Goal: Task Accomplishment & Management: Use online tool/utility

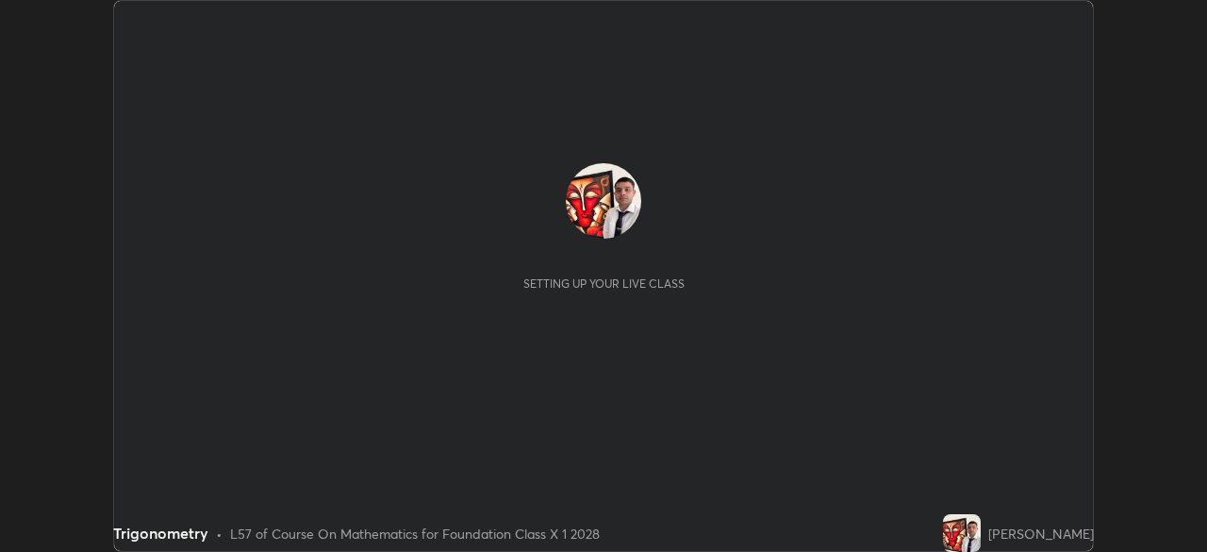
scroll to position [552, 1206]
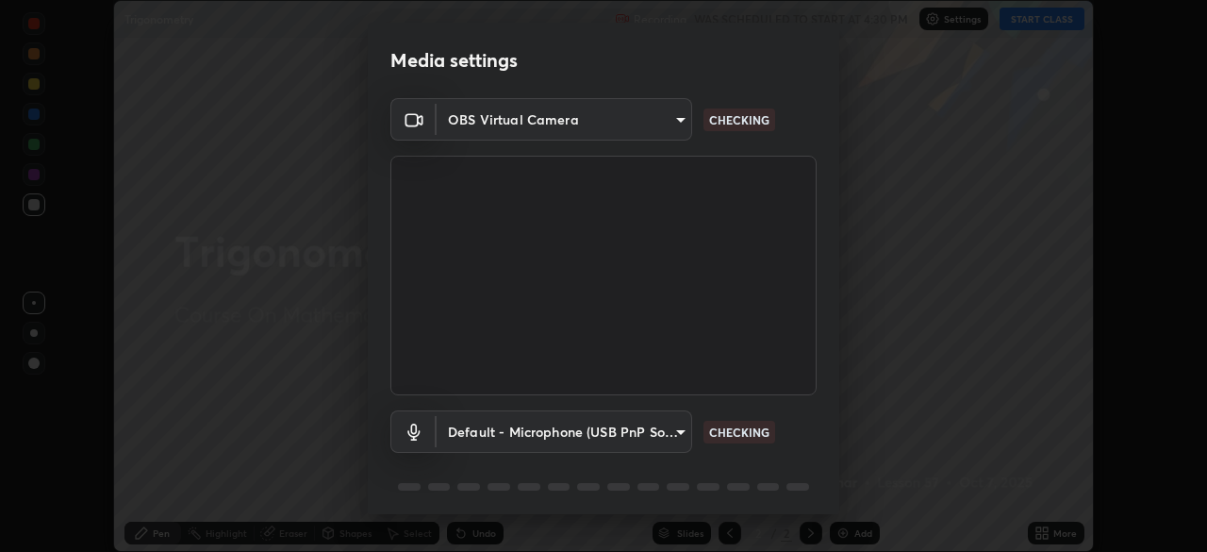
type input "a3b5dc79f1ecfe858b455d0bb3e71d1968431809174183cca7ad938a8bc51832"
type input "default"
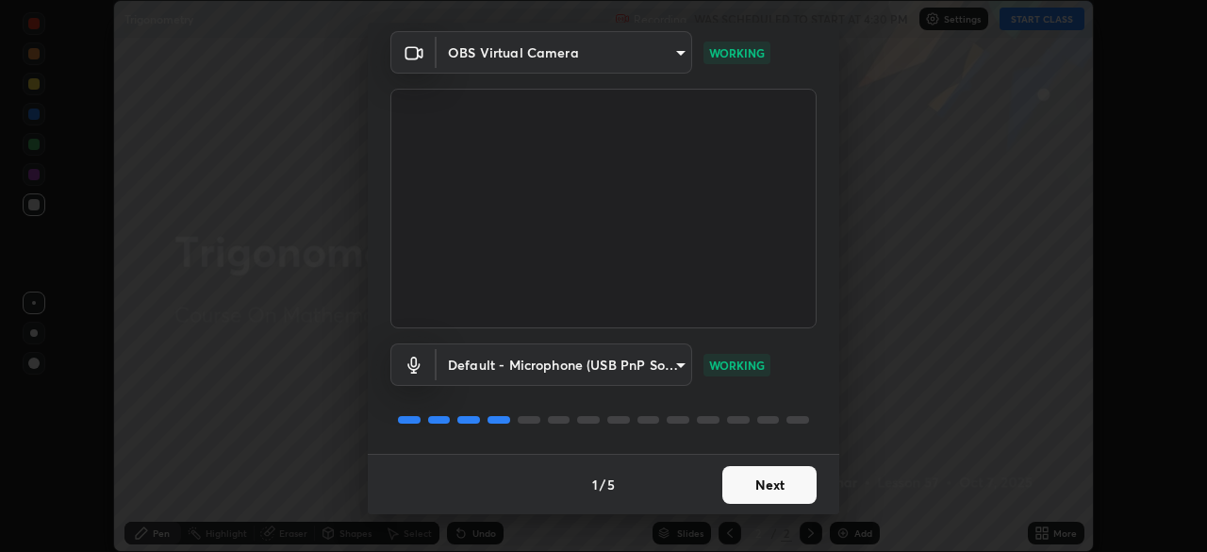
click at [773, 485] on button "Next" at bounding box center [769, 485] width 94 height 38
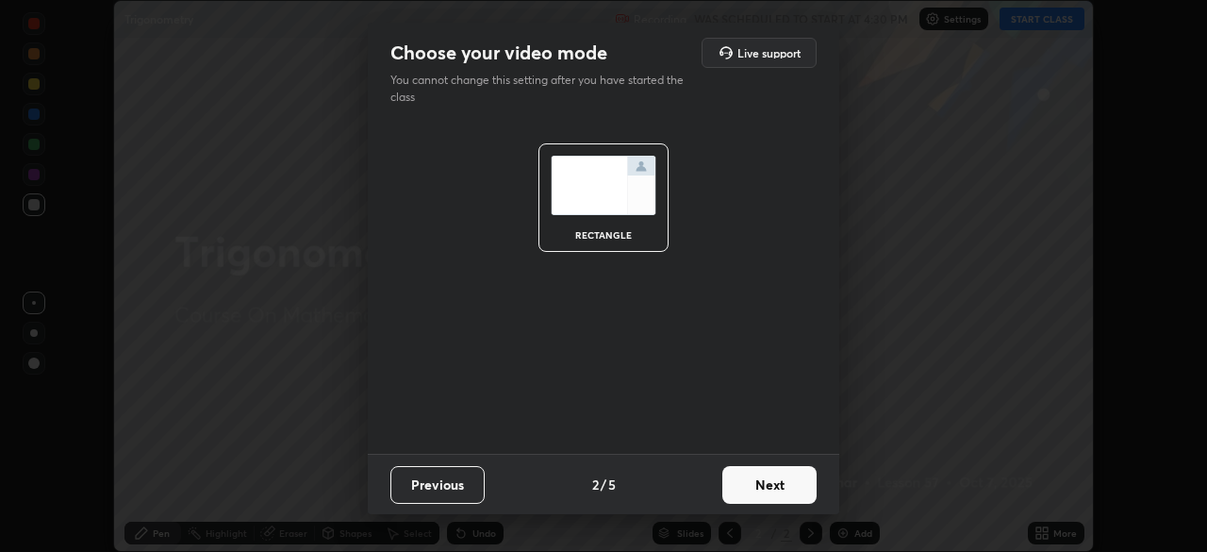
click at [791, 477] on button "Next" at bounding box center [769, 485] width 94 height 38
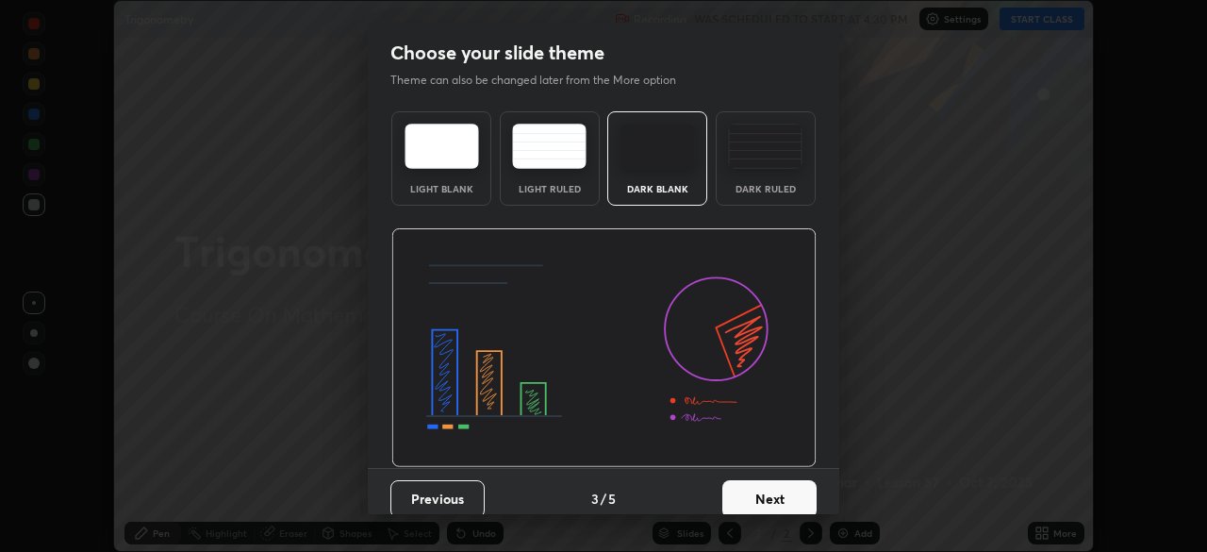
click at [792, 490] on button "Next" at bounding box center [769, 499] width 94 height 38
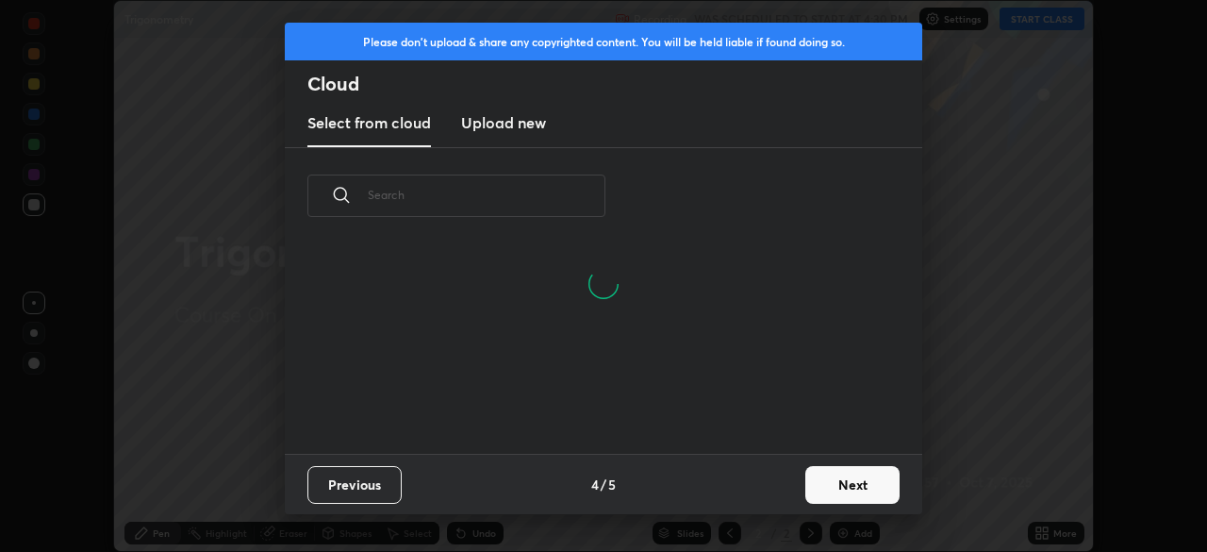
click at [834, 489] on button "Next" at bounding box center [852, 485] width 94 height 38
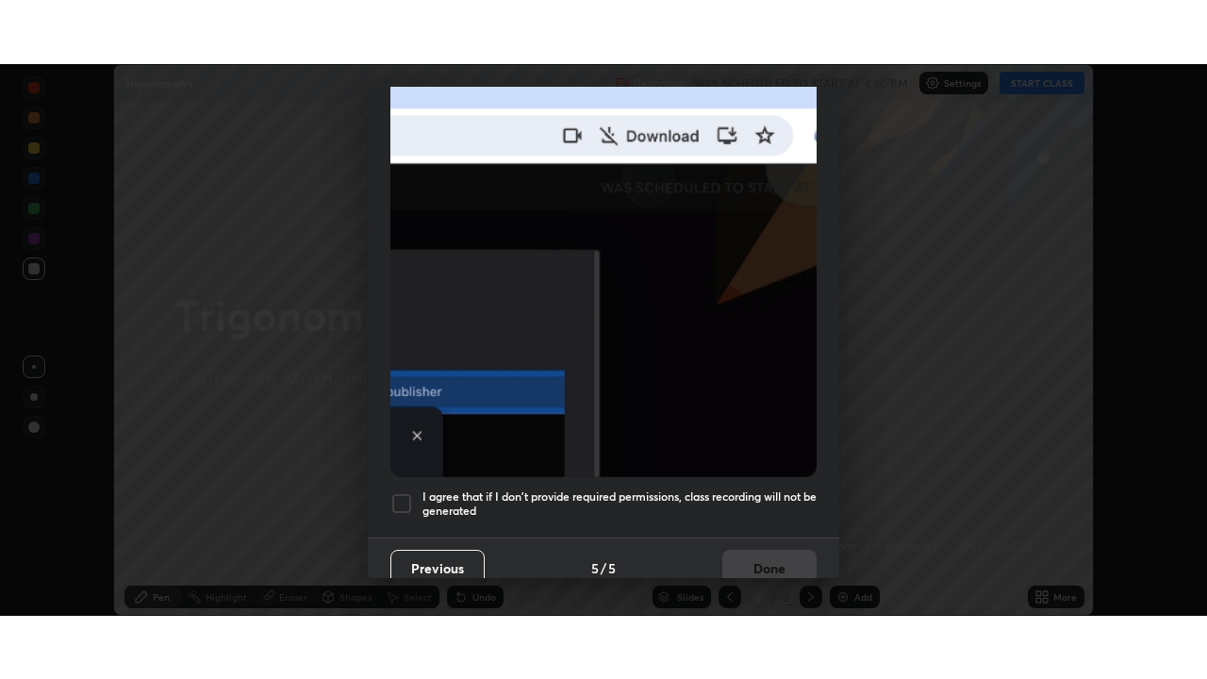
scroll to position [452, 0]
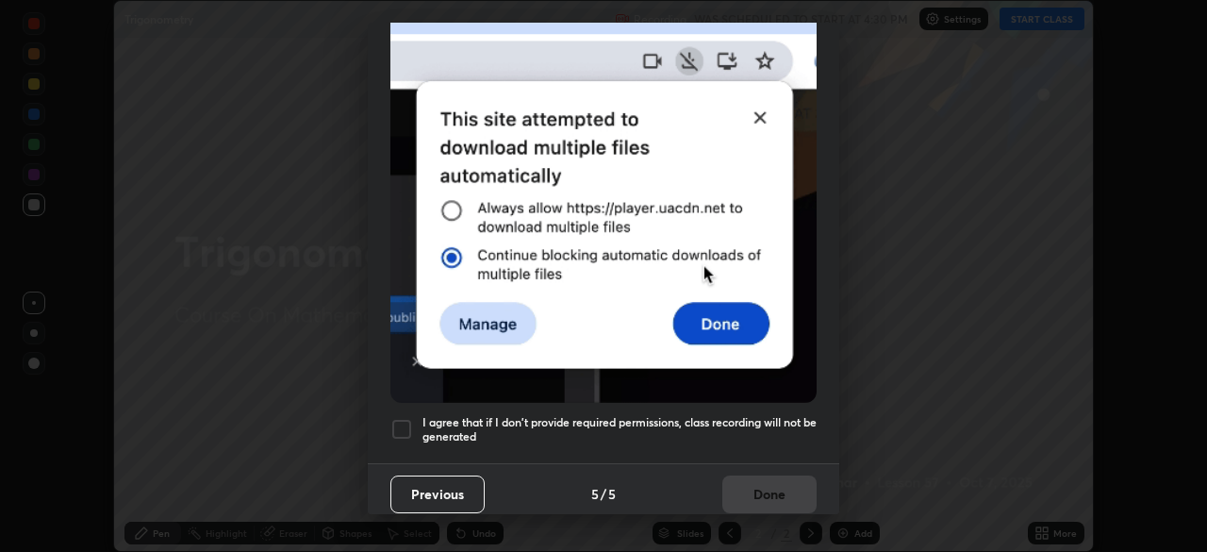
click at [406, 418] on div at bounding box center [401, 429] width 23 height 23
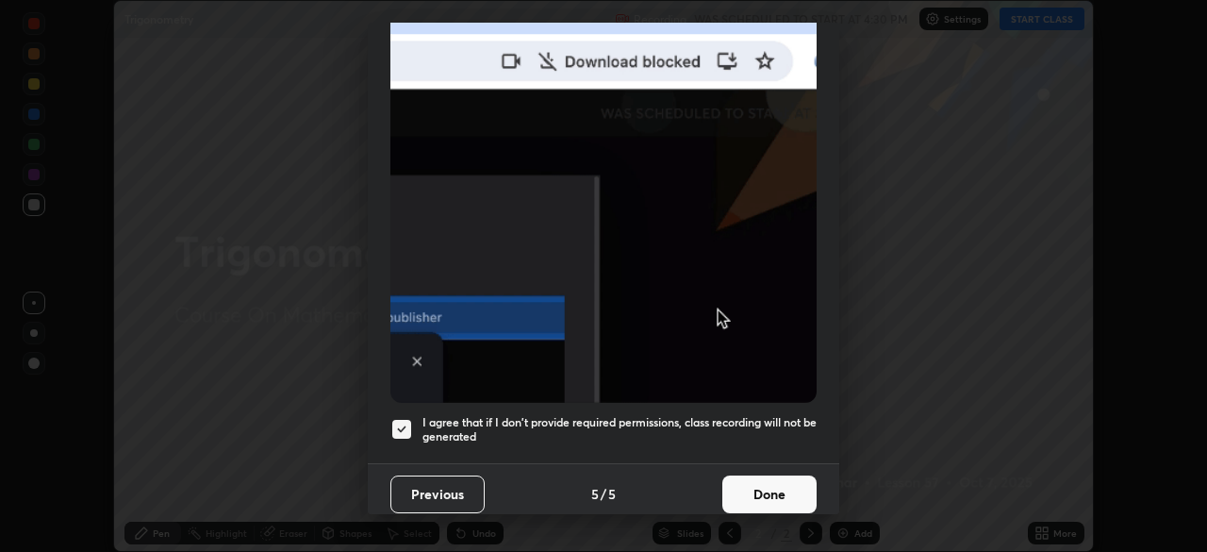
click at [760, 497] on button "Done" at bounding box center [769, 494] width 94 height 38
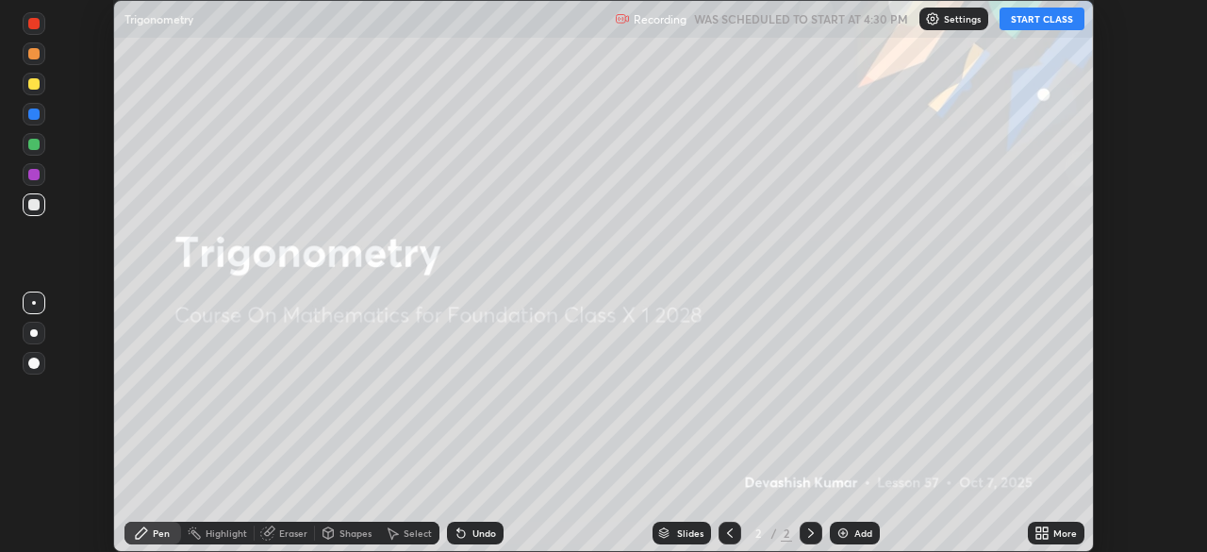
click at [1038, 536] on icon at bounding box center [1039, 536] width 5 height 5
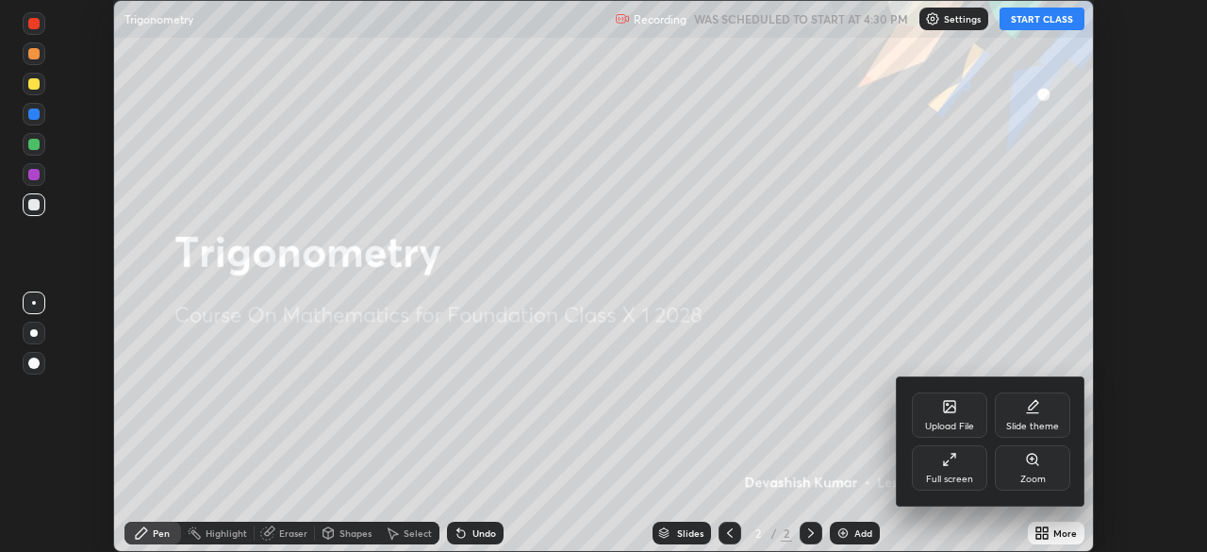
click at [953, 469] on div "Full screen" at bounding box center [949, 467] width 75 height 45
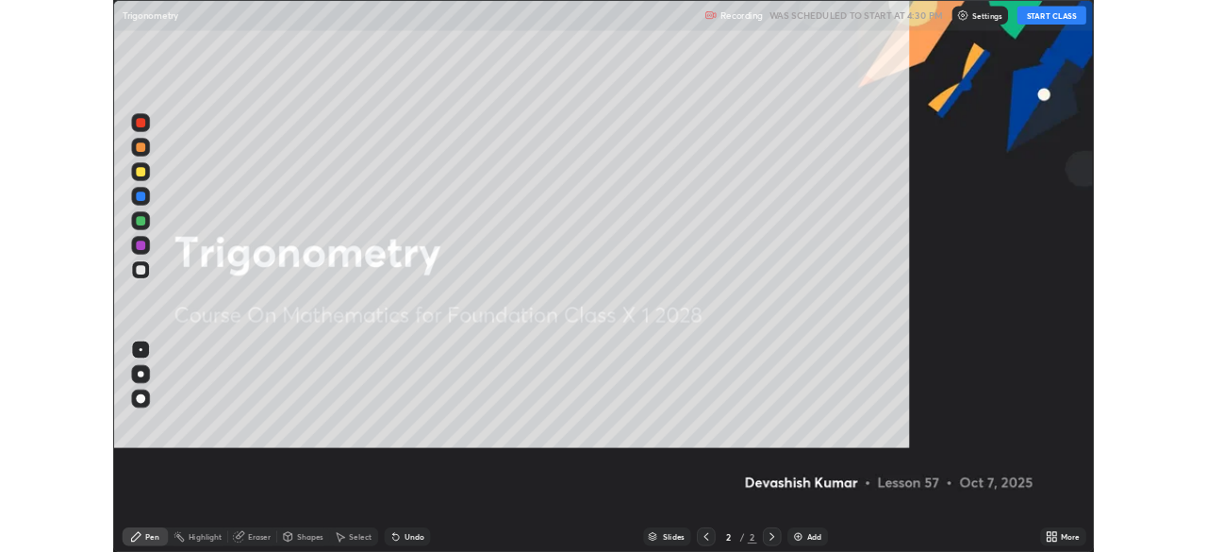
scroll to position [679, 1207]
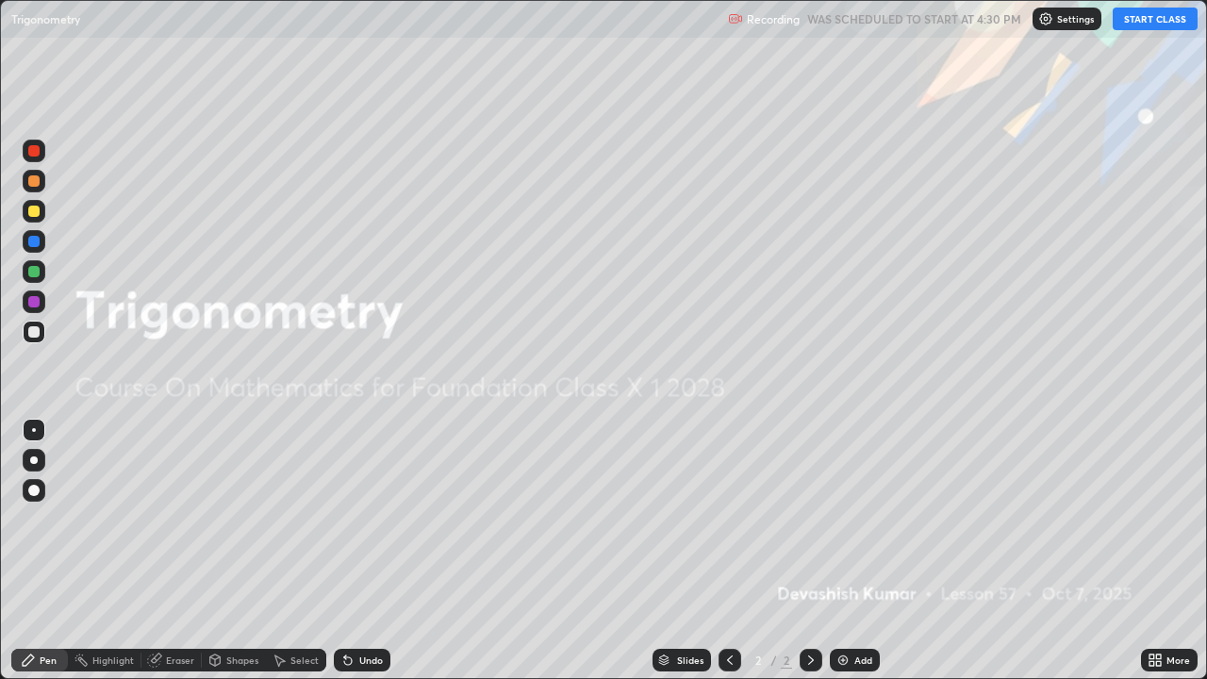
click at [1137, 23] on button "START CLASS" at bounding box center [1155, 19] width 85 height 23
click at [246, 551] on div "Shapes" at bounding box center [242, 659] width 32 height 9
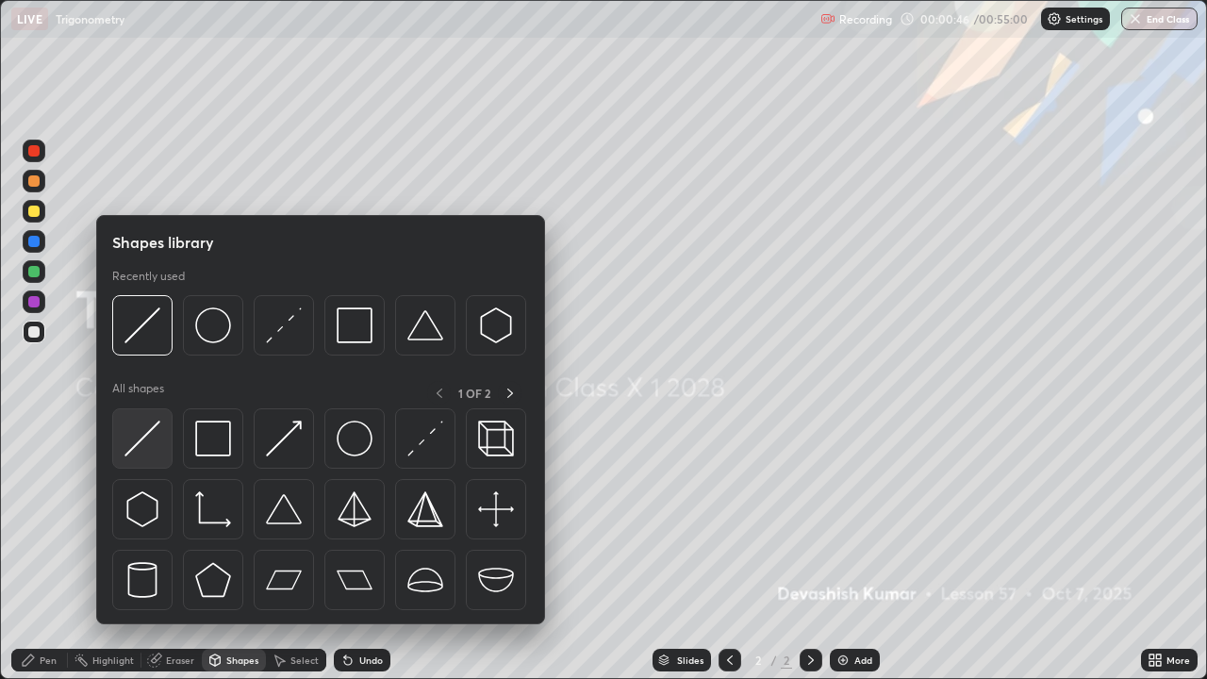
click at [158, 447] on img at bounding box center [142, 439] width 36 height 36
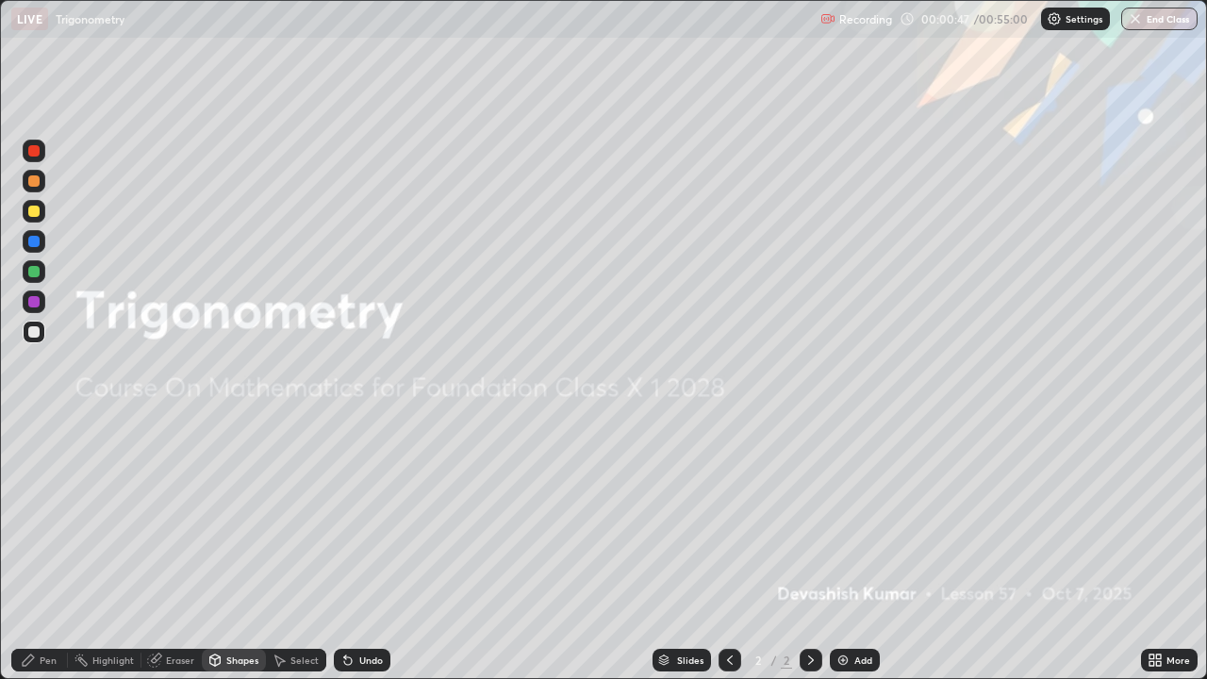
click at [837, 551] on img at bounding box center [843, 660] width 15 height 15
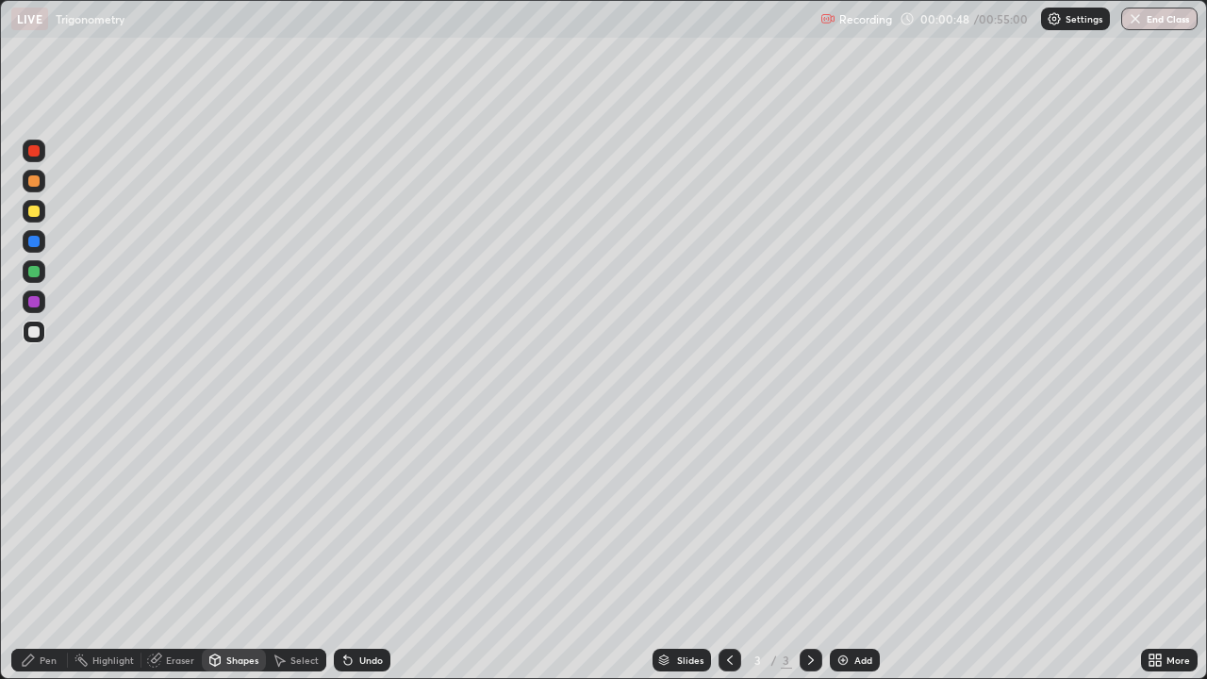
click at [843, 551] on img at bounding box center [843, 660] width 15 height 15
click at [719, 551] on div at bounding box center [730, 660] width 23 height 23
click at [48, 551] on div "Pen" at bounding box center [48, 659] width 17 height 9
click at [1150, 551] on icon at bounding box center [1152, 657] width 5 height 5
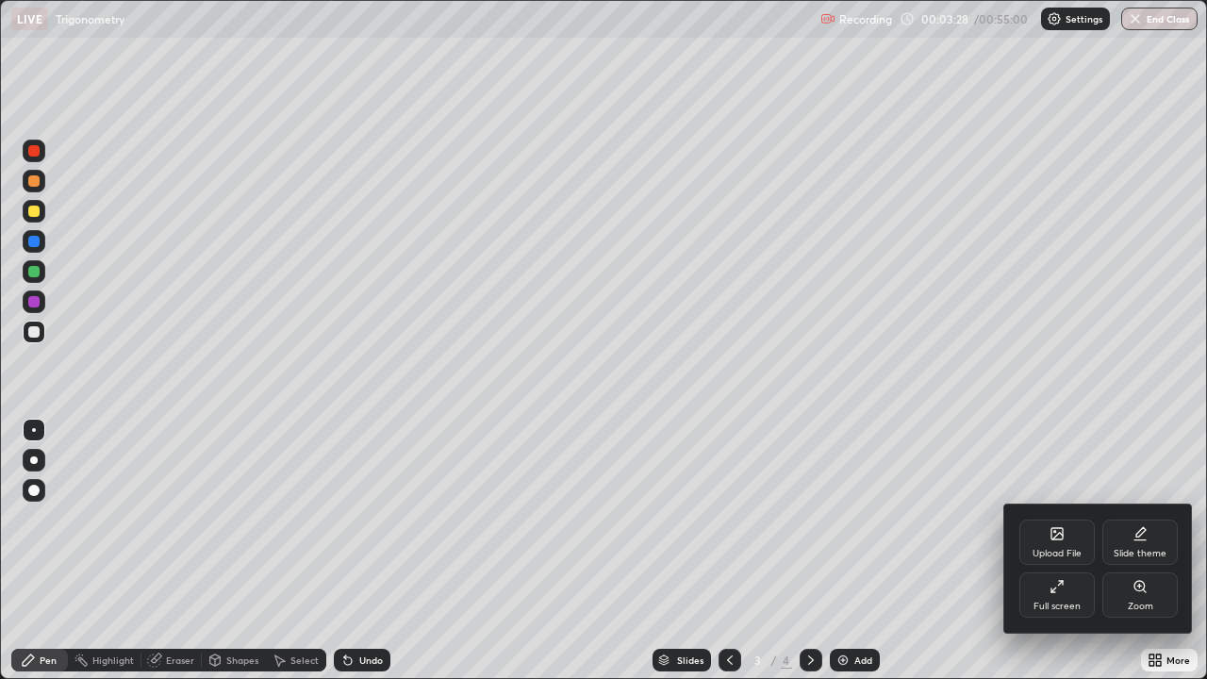
click at [1062, 551] on icon at bounding box center [1057, 586] width 15 height 15
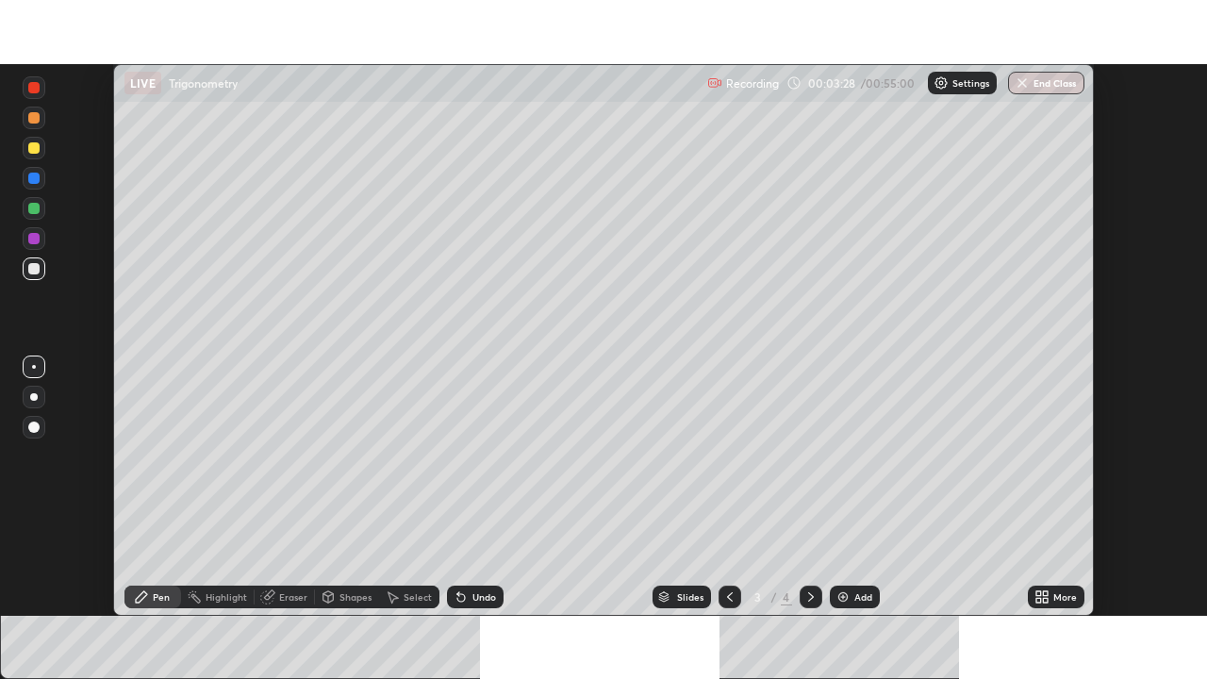
scroll to position [93763, 93108]
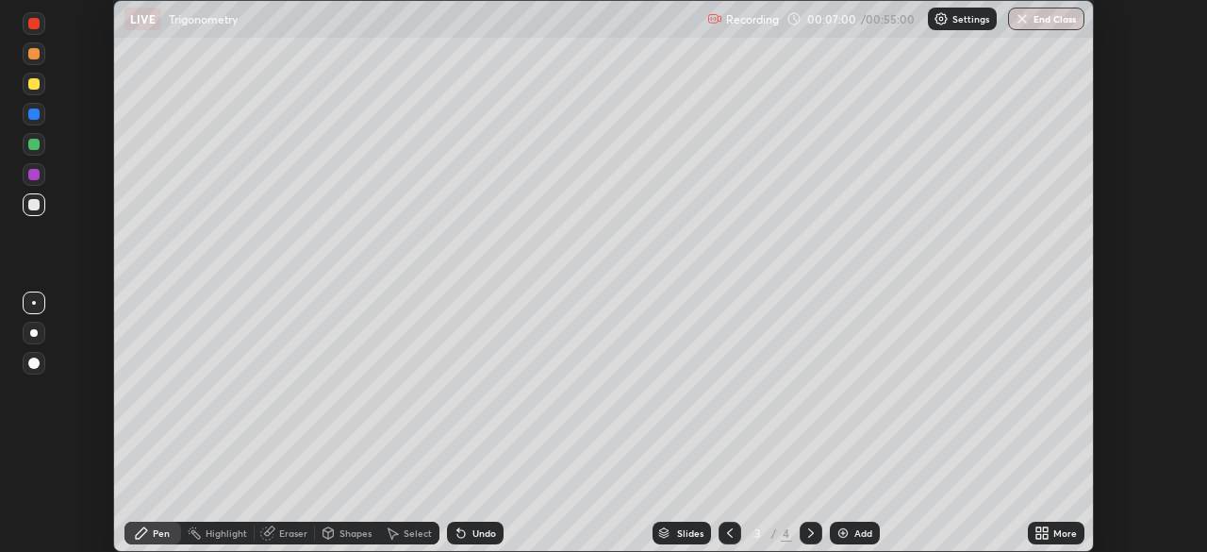
click at [1038, 529] on icon at bounding box center [1039, 529] width 5 height 5
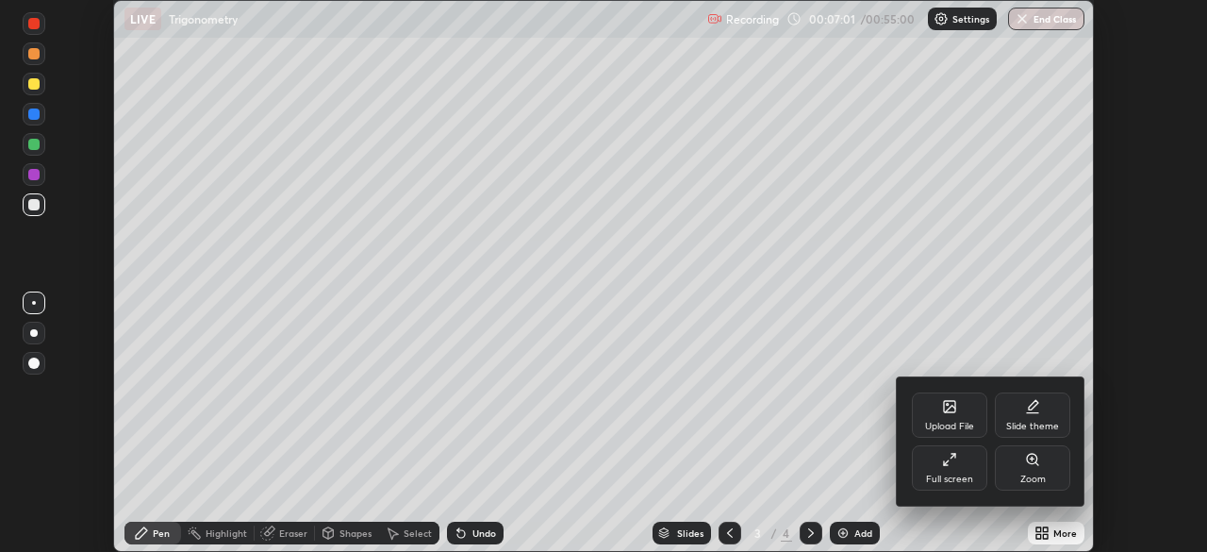
click at [956, 471] on div "Full screen" at bounding box center [949, 467] width 75 height 45
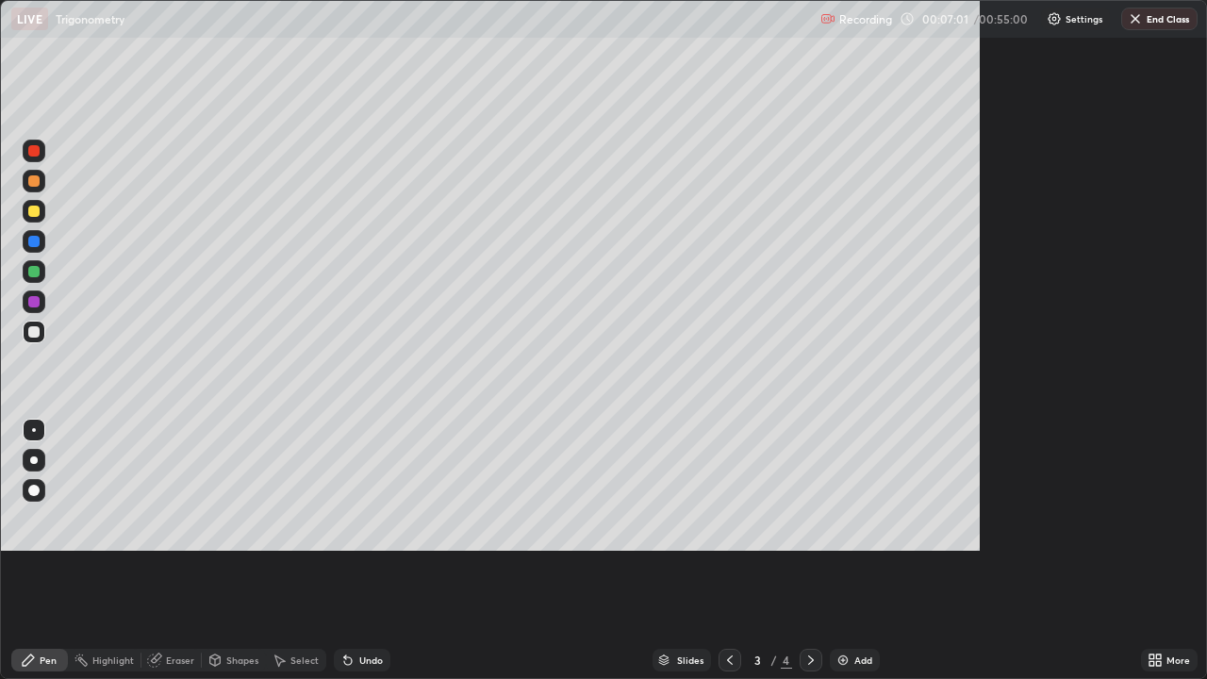
scroll to position [679, 1207]
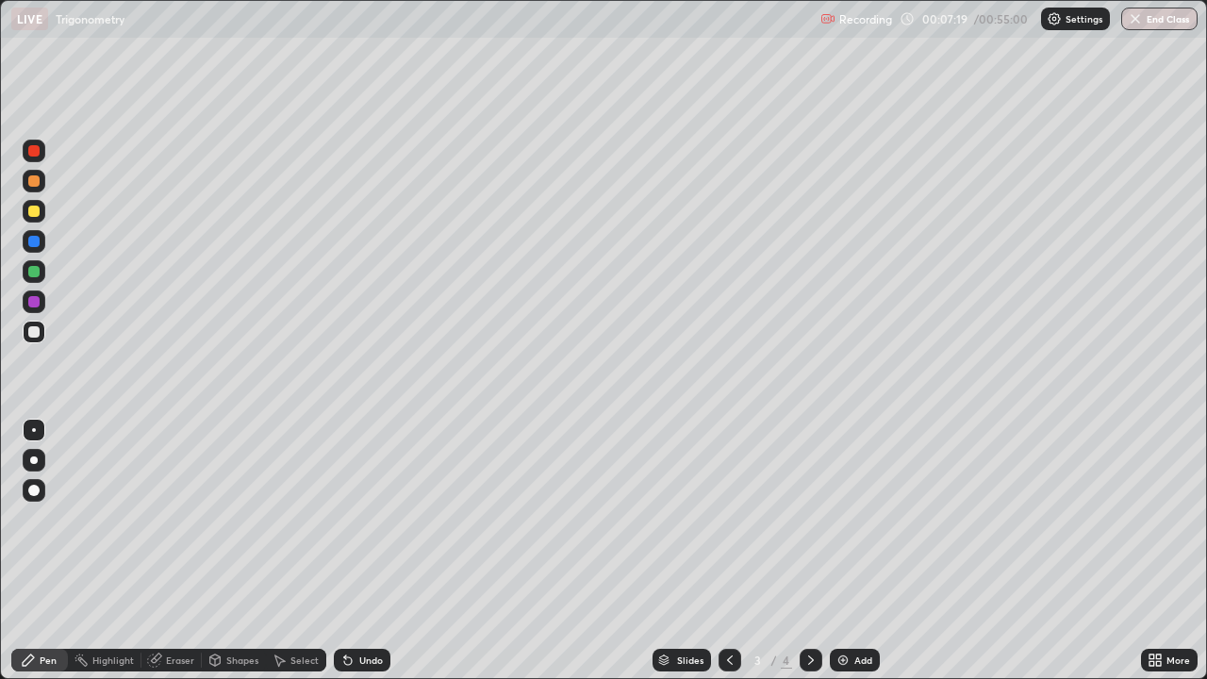
click at [854, 551] on div "Add" at bounding box center [863, 659] width 18 height 9
click at [862, 551] on div "Add" at bounding box center [863, 659] width 18 height 9
click at [728, 551] on icon at bounding box center [729, 660] width 15 height 15
click at [235, 551] on div "Shapes" at bounding box center [242, 659] width 32 height 9
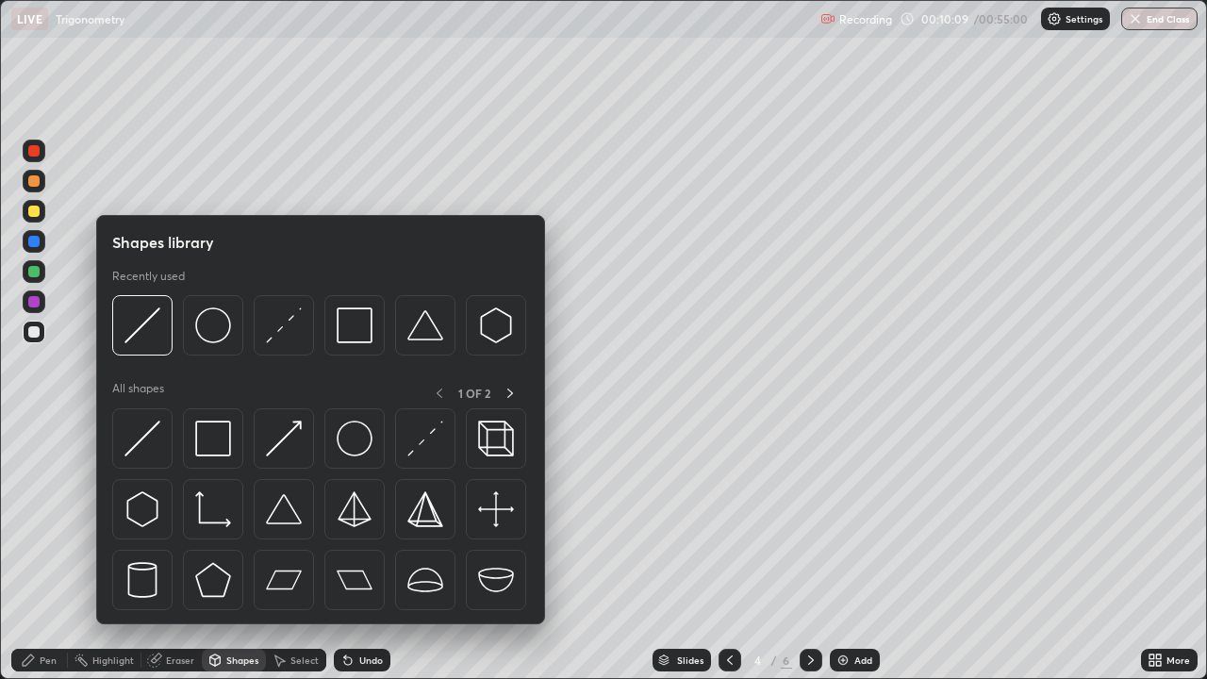
click at [156, 449] on img at bounding box center [142, 439] width 36 height 36
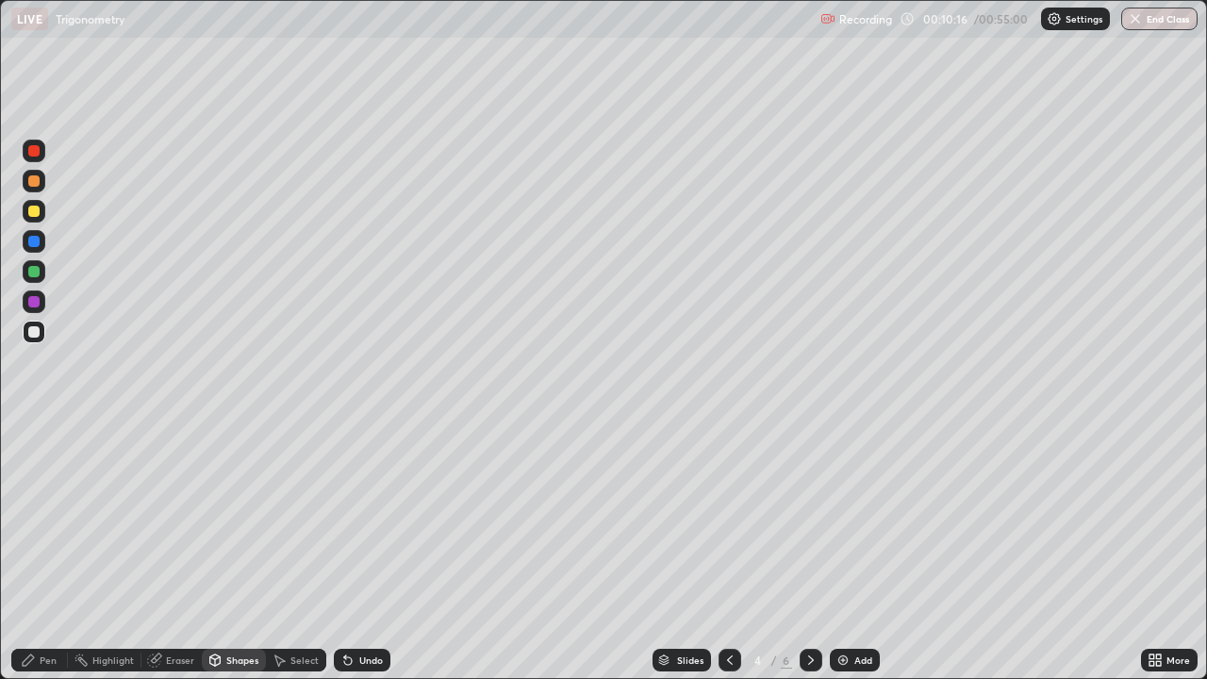
click at [33, 551] on icon at bounding box center [28, 660] width 15 height 15
click at [857, 551] on div "Add" at bounding box center [863, 659] width 18 height 9
click at [235, 551] on div "Shapes" at bounding box center [242, 659] width 32 height 9
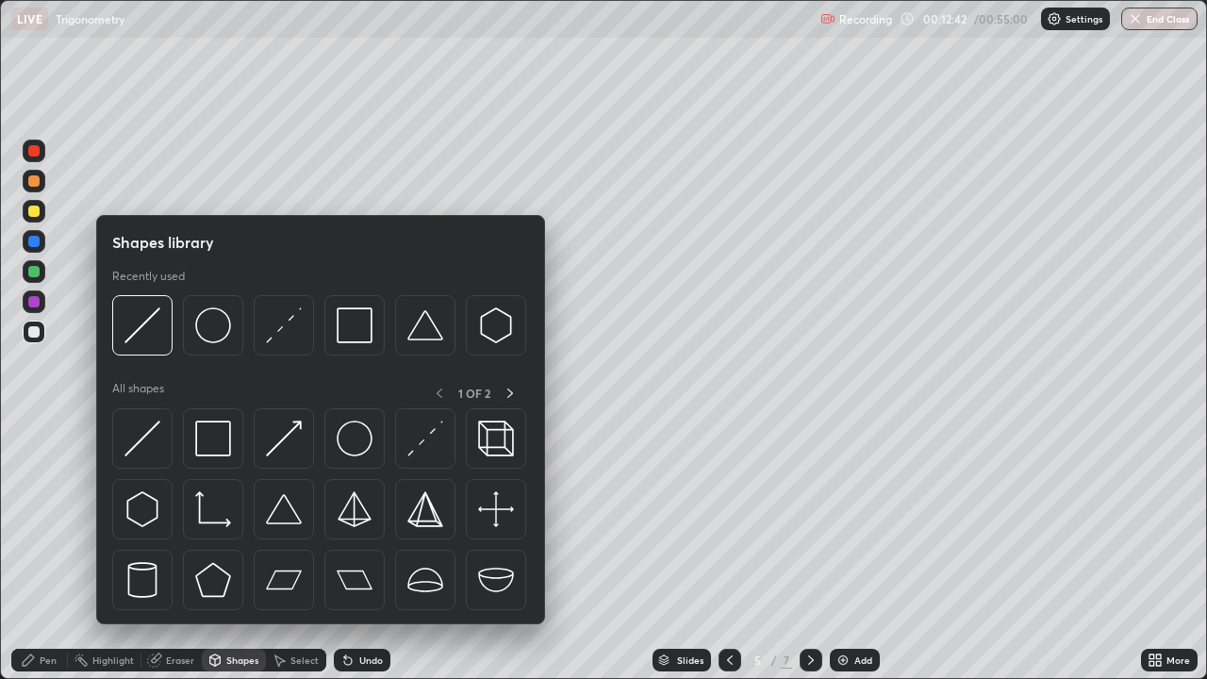
click at [152, 449] on img at bounding box center [142, 439] width 36 height 36
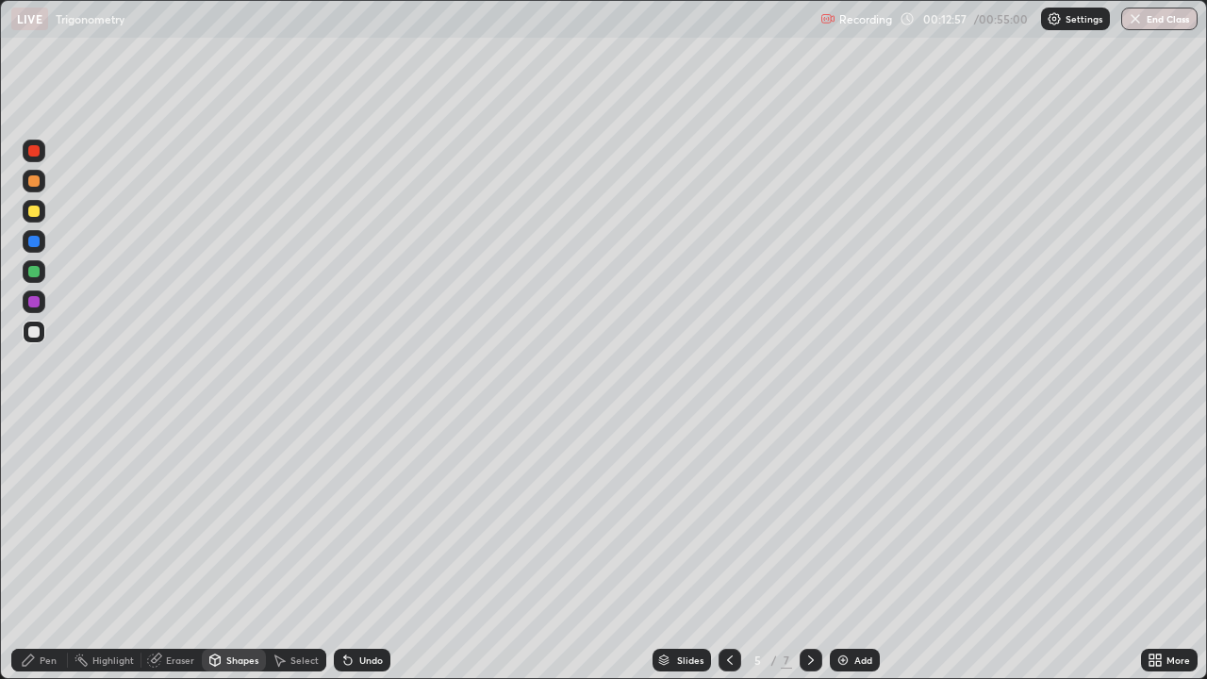
click at [42, 551] on div "Pen" at bounding box center [39, 660] width 57 height 23
click at [34, 212] on div at bounding box center [33, 211] width 11 height 11
click at [180, 551] on div "Eraser" at bounding box center [180, 659] width 28 height 9
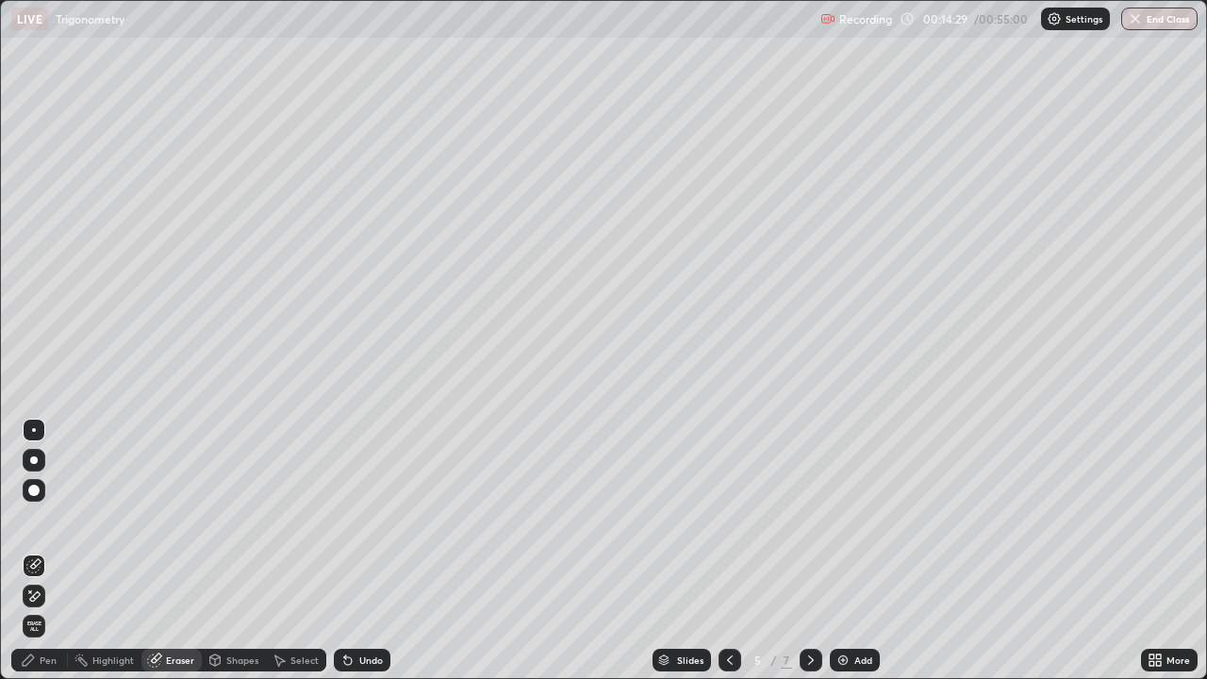
click at [37, 551] on div "Pen" at bounding box center [39, 660] width 57 height 23
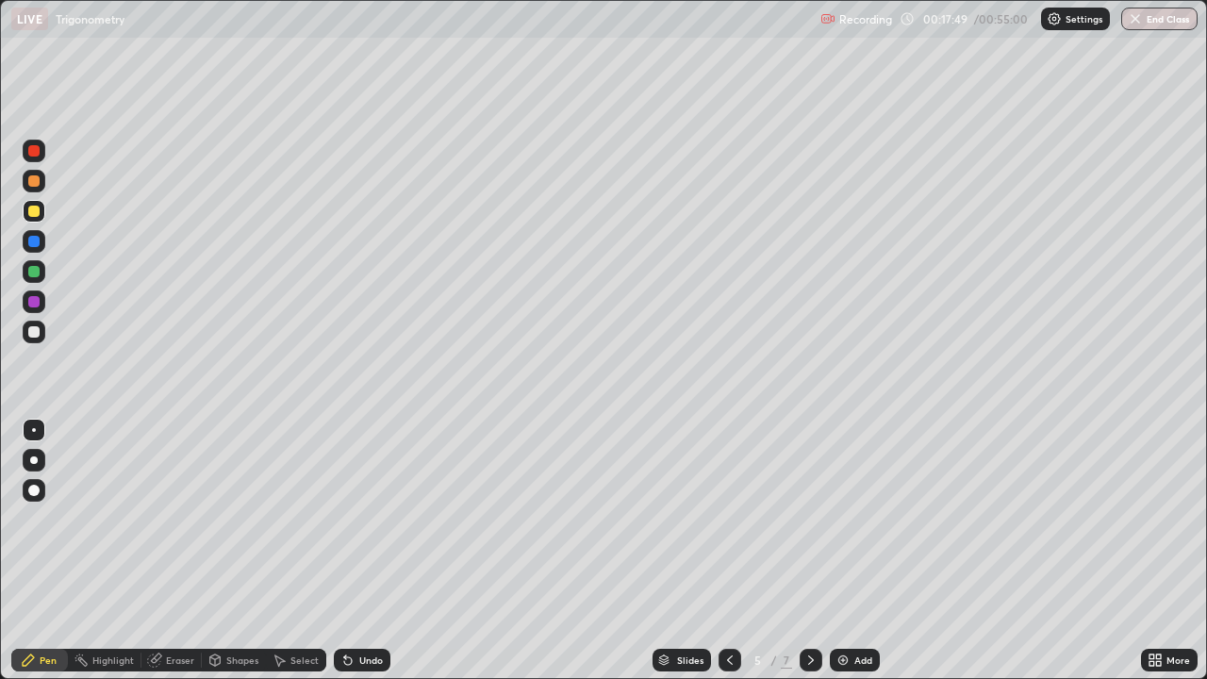
click at [860, 551] on div "Add" at bounding box center [863, 659] width 18 height 9
click at [227, 551] on div "Shapes" at bounding box center [242, 659] width 32 height 9
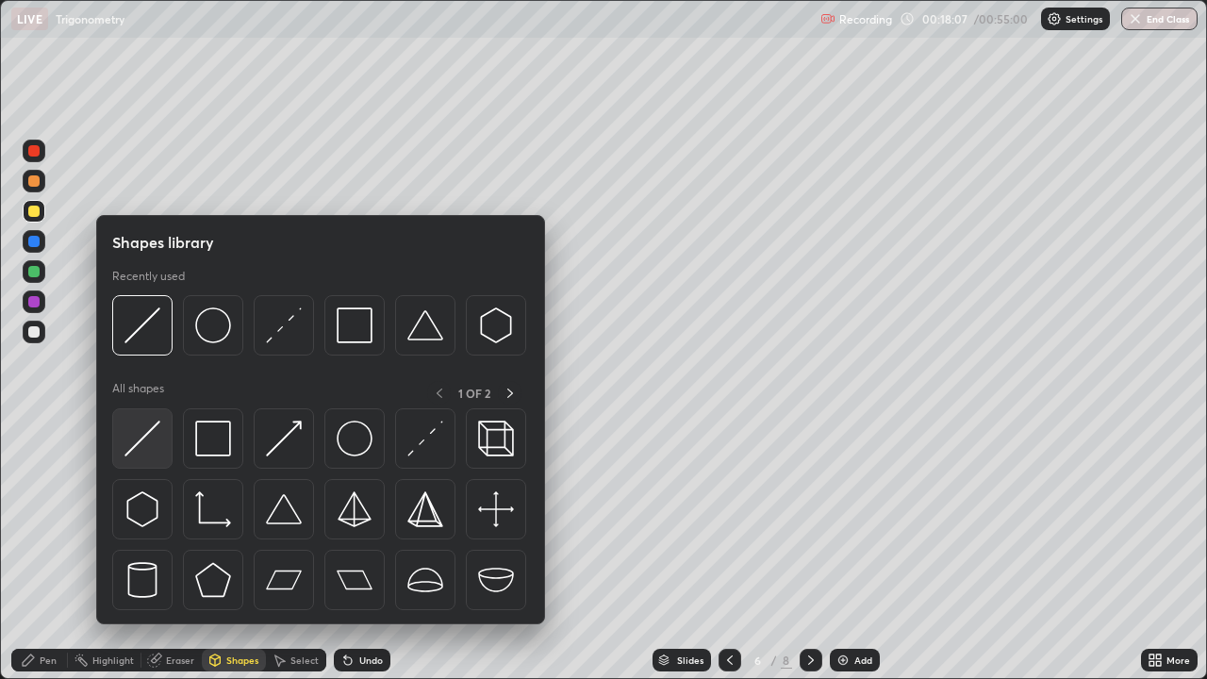
click at [154, 447] on img at bounding box center [142, 439] width 36 height 36
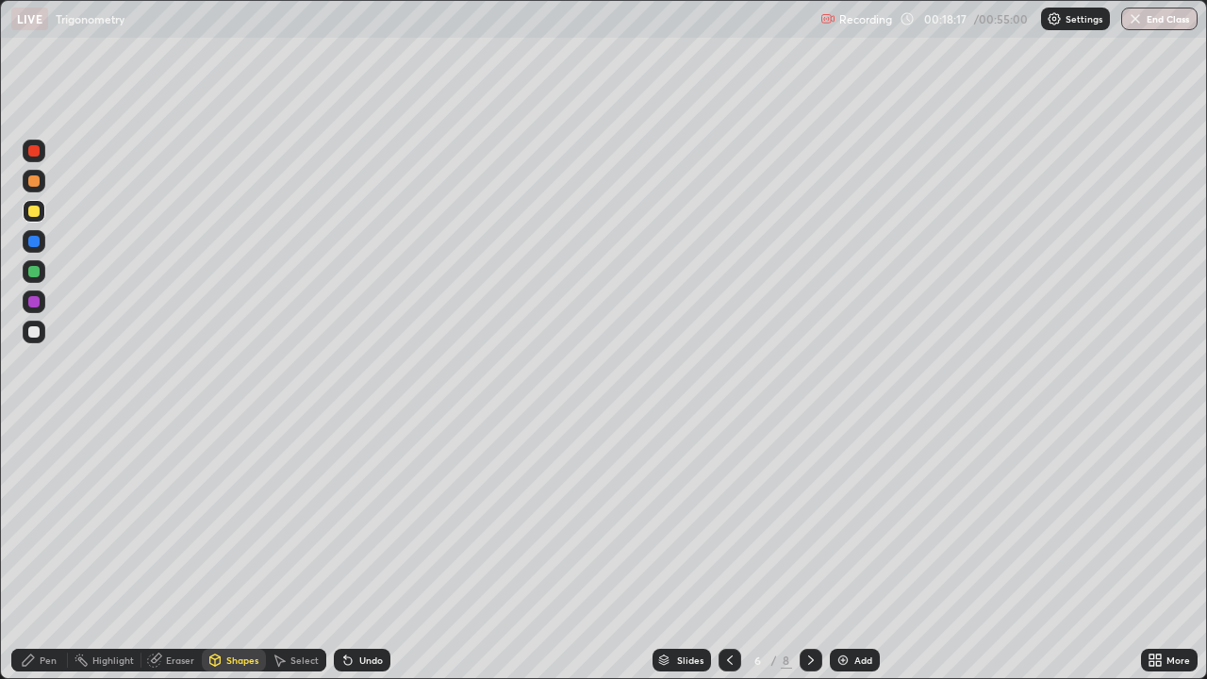
click at [31, 213] on div at bounding box center [33, 211] width 11 height 11
click at [34, 179] on div at bounding box center [33, 180] width 11 height 11
click at [31, 302] on div at bounding box center [33, 301] width 11 height 11
click at [55, 551] on div "Pen" at bounding box center [48, 659] width 17 height 9
click at [223, 551] on div "Shapes" at bounding box center [234, 660] width 64 height 23
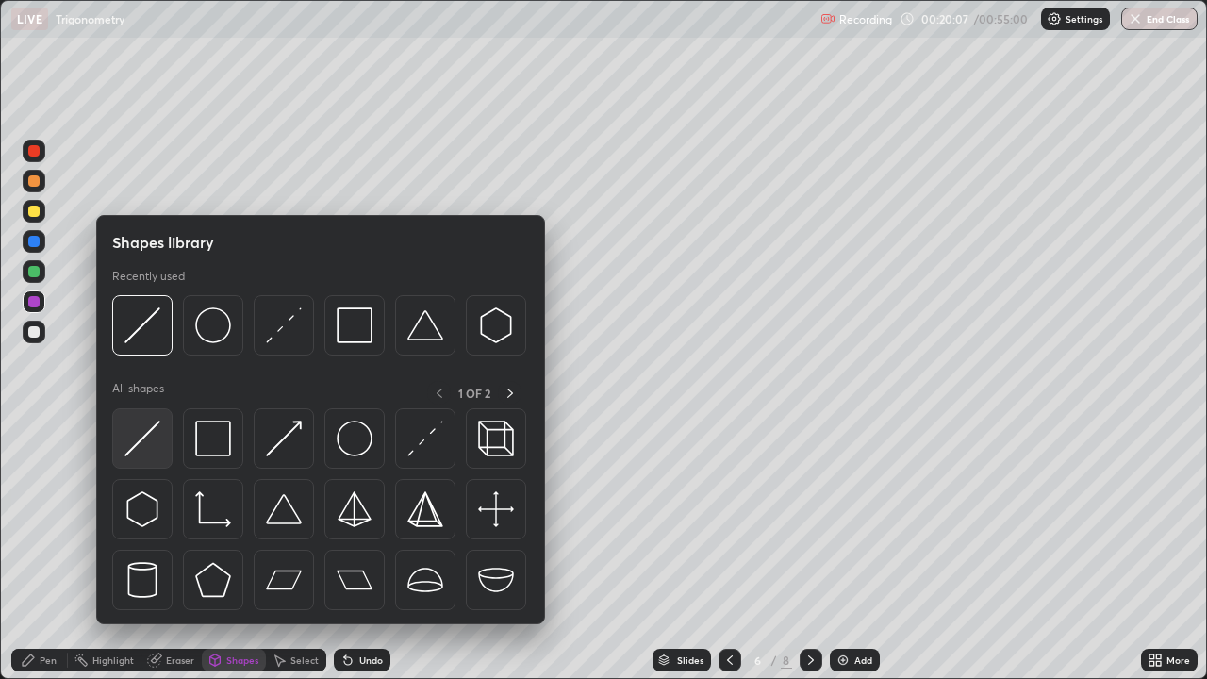
click at [144, 416] on div at bounding box center [142, 438] width 60 height 60
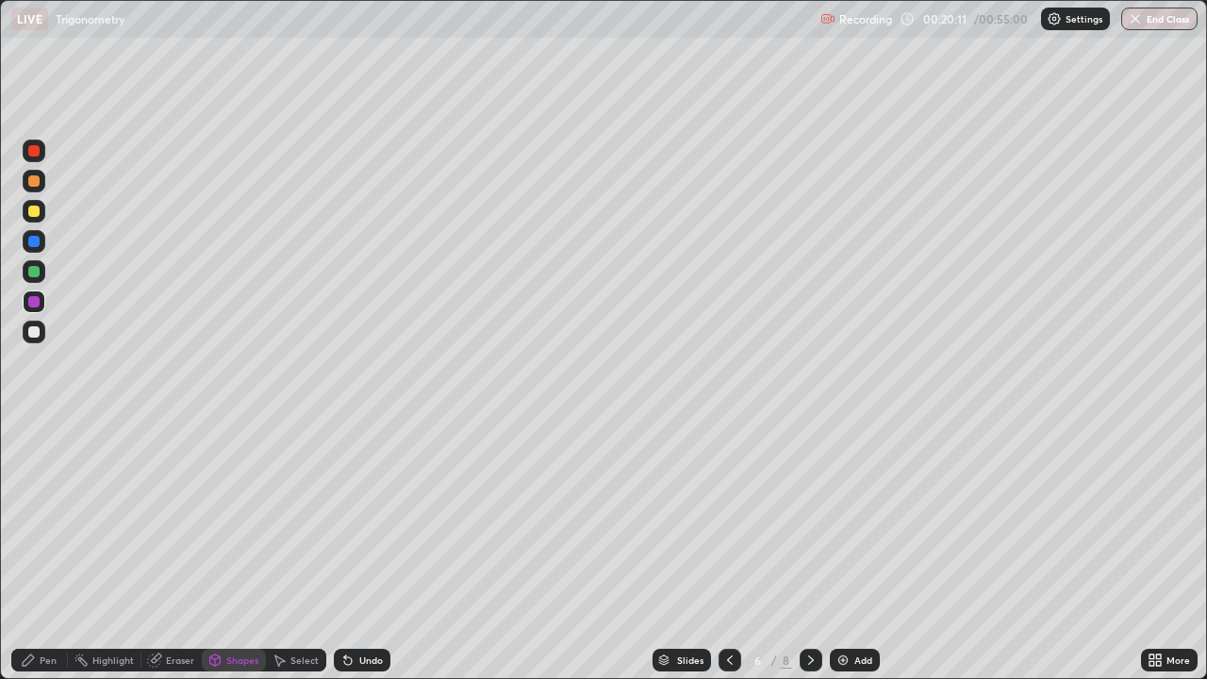
click at [174, 551] on div "Eraser" at bounding box center [180, 659] width 28 height 9
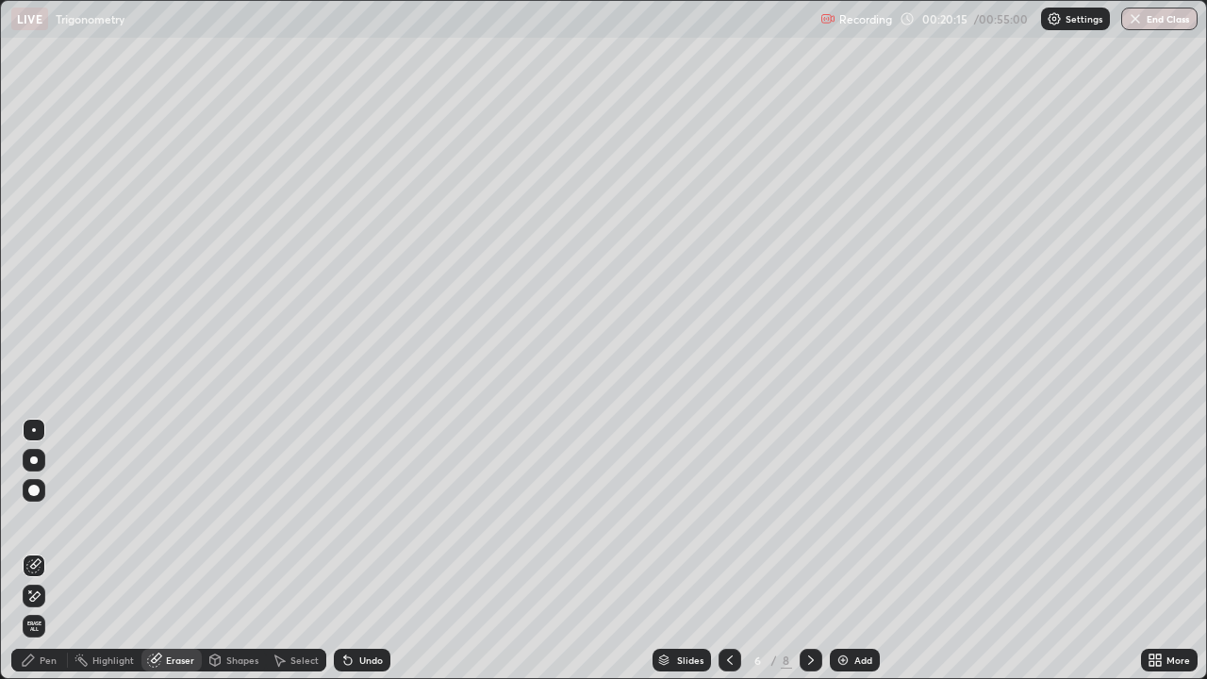
click at [44, 551] on div "Pen" at bounding box center [48, 659] width 17 height 9
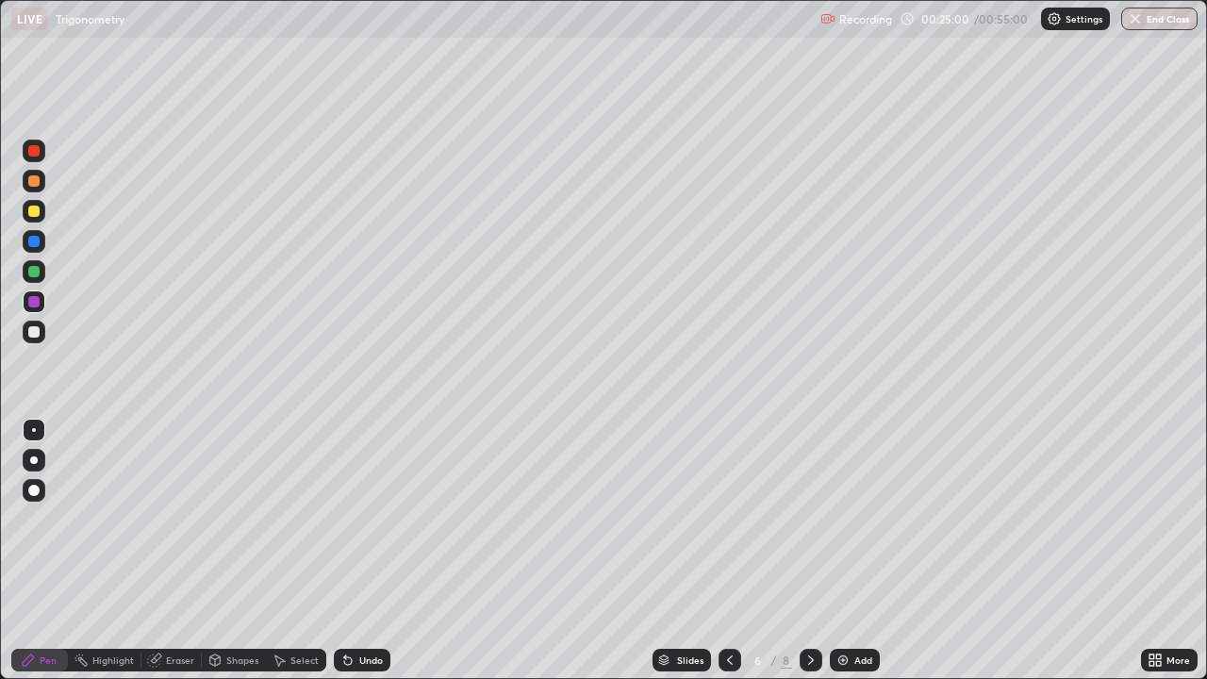
click at [184, 551] on div "Eraser" at bounding box center [180, 659] width 28 height 9
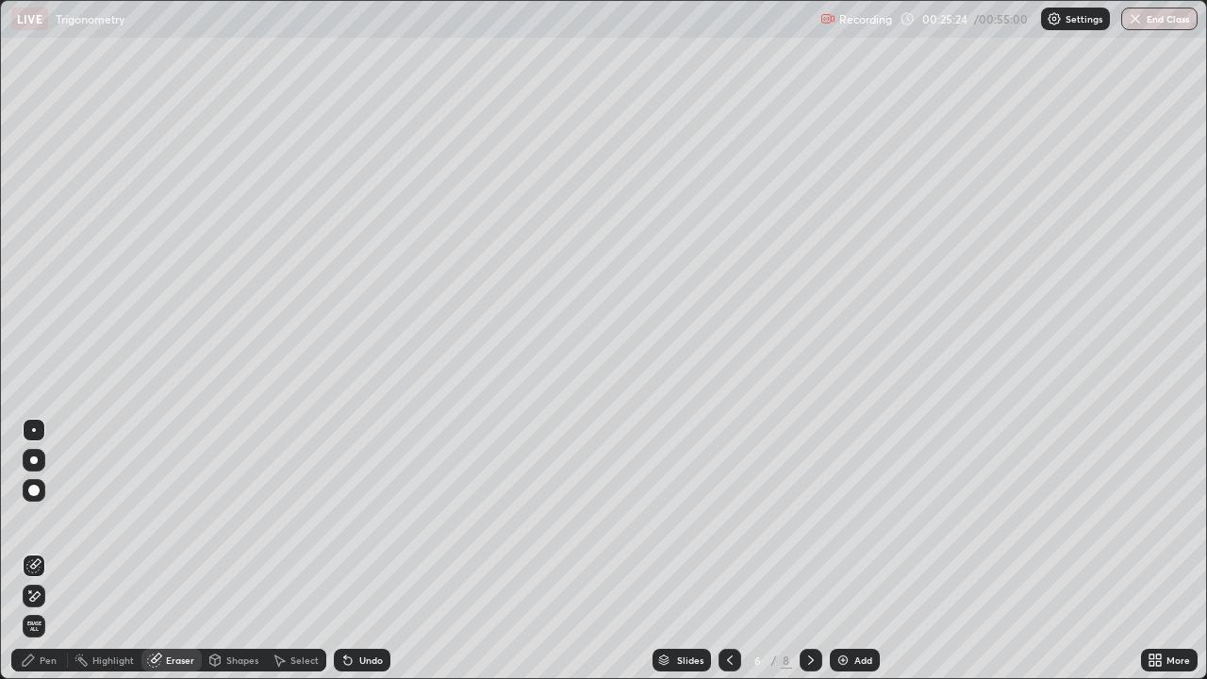
click at [47, 551] on div "Pen" at bounding box center [39, 660] width 57 height 23
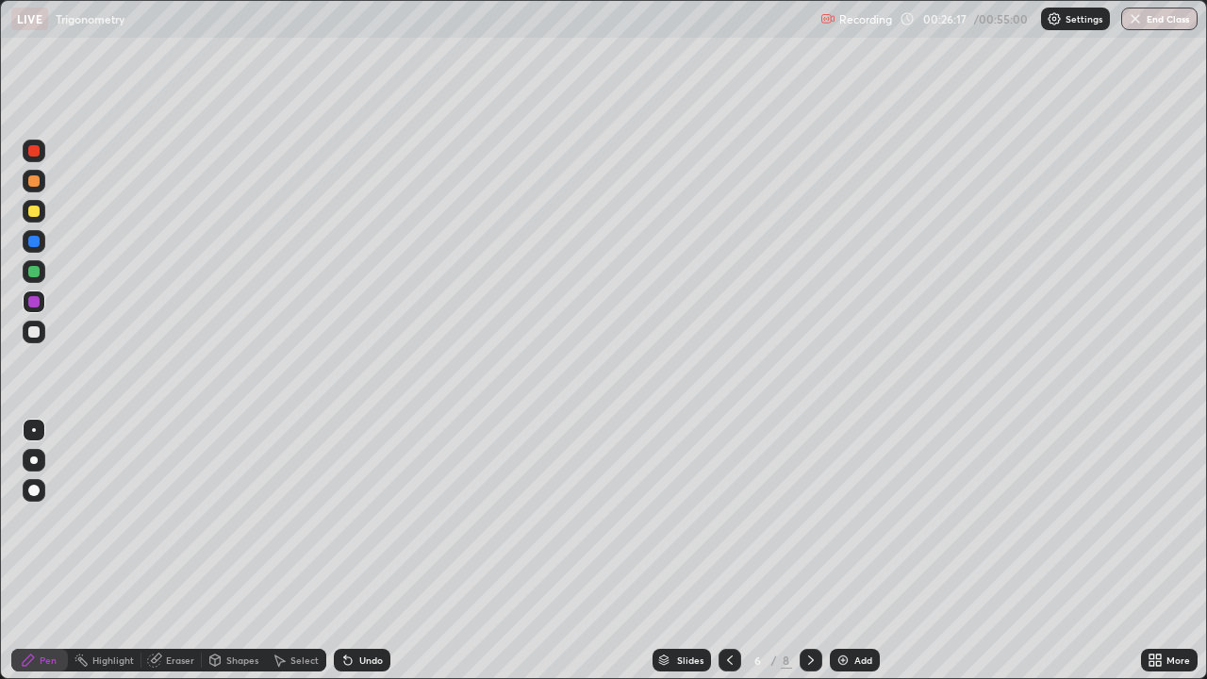
click at [180, 551] on div "Eraser" at bounding box center [171, 660] width 60 height 23
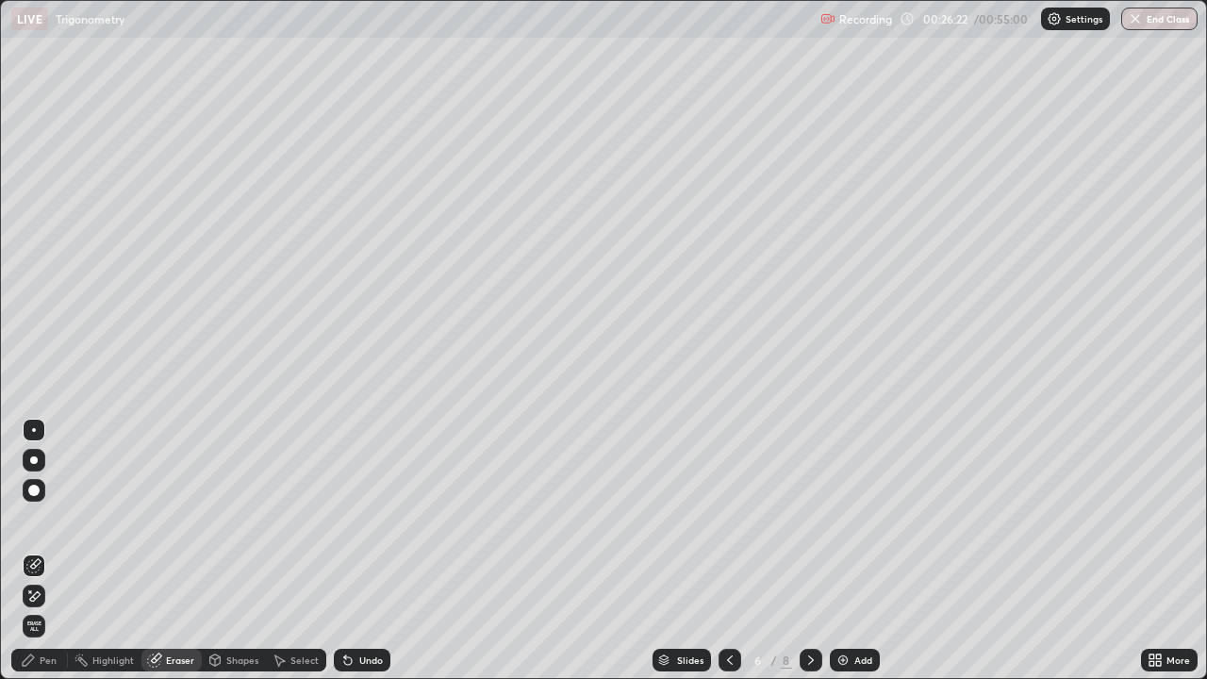
click at [47, 551] on div "Pen" at bounding box center [48, 659] width 17 height 9
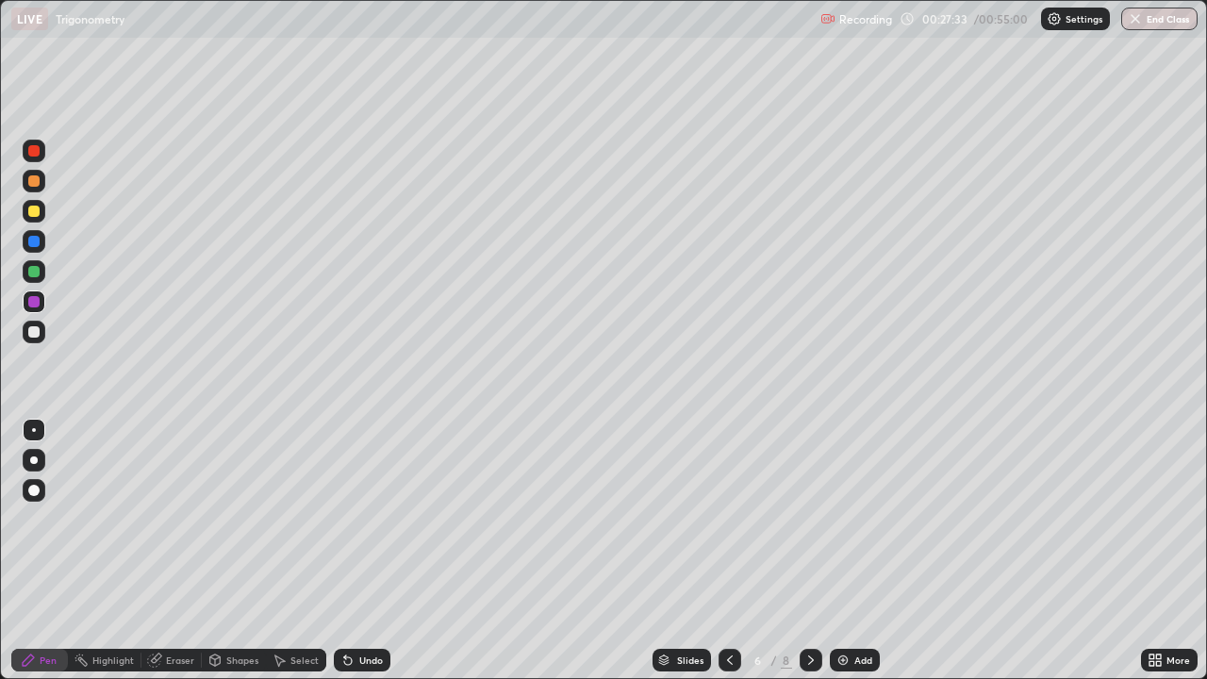
click at [186, 551] on div "Eraser" at bounding box center [180, 659] width 28 height 9
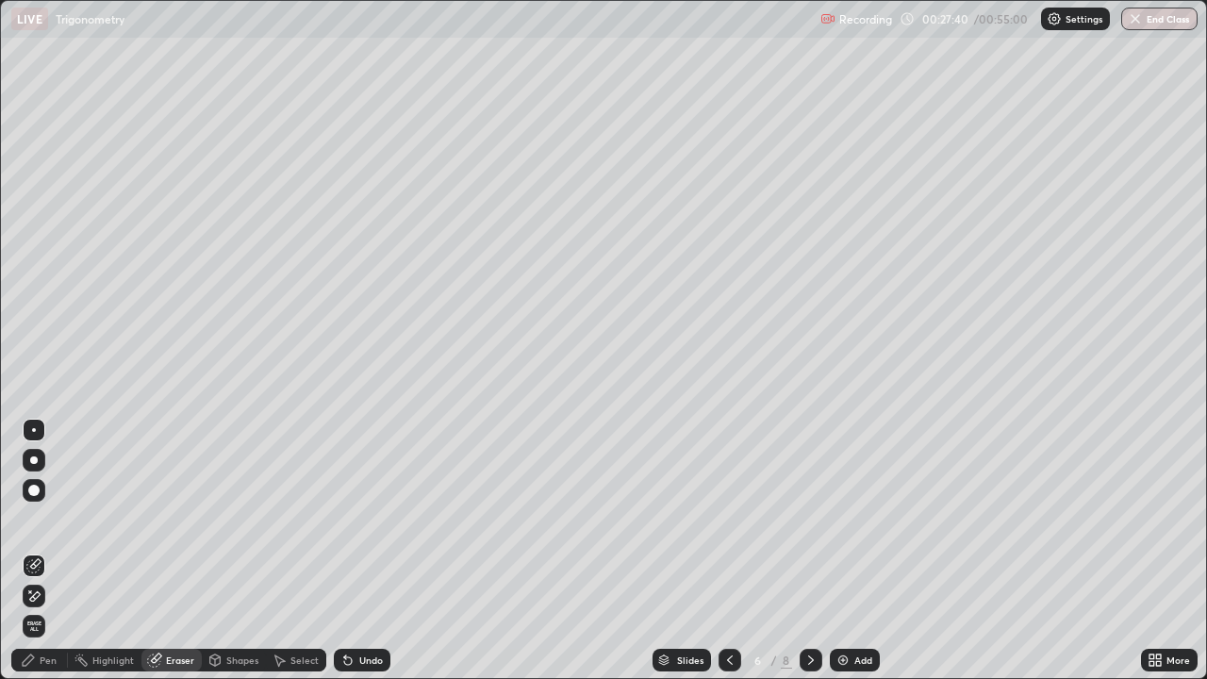
click at [38, 551] on div "Pen" at bounding box center [39, 660] width 57 height 23
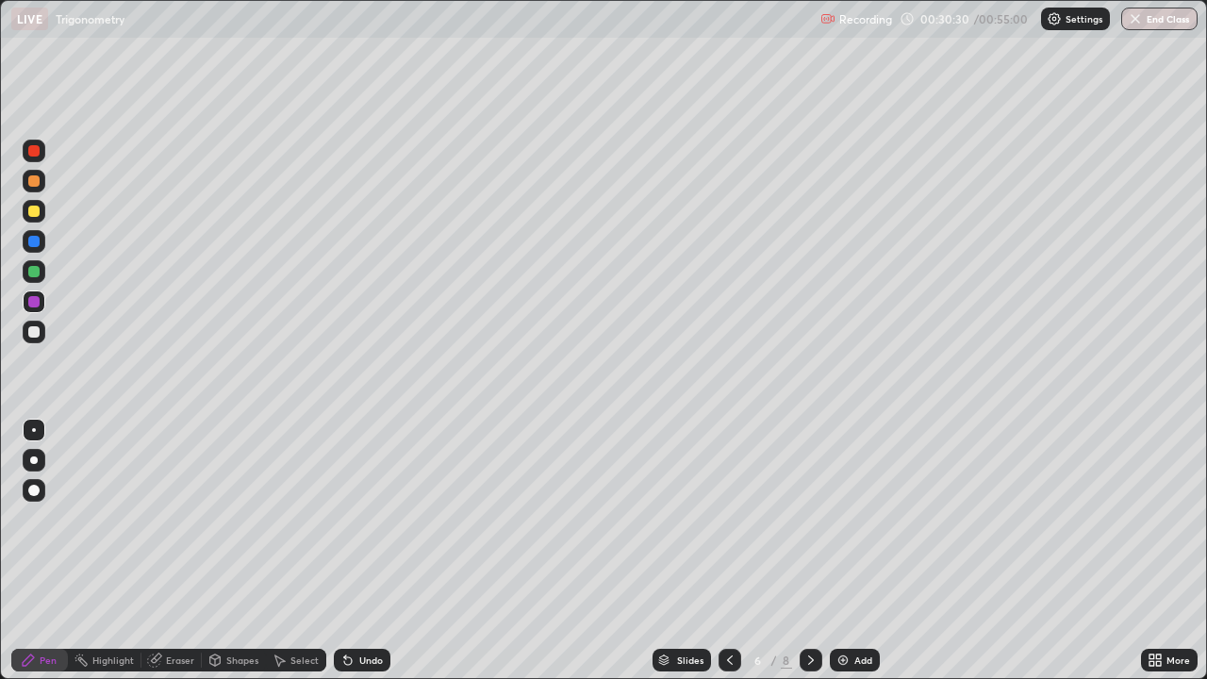
click at [167, 551] on div "Eraser" at bounding box center [180, 659] width 28 height 9
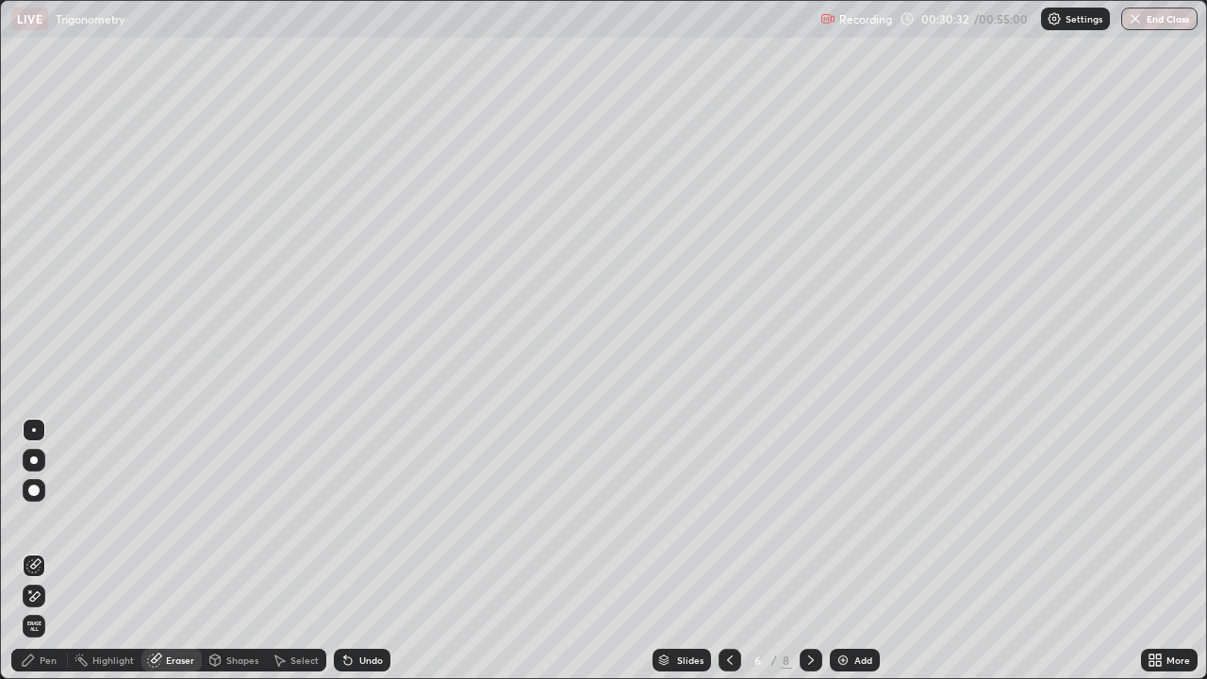
click at [43, 551] on div "Pen" at bounding box center [48, 659] width 17 height 9
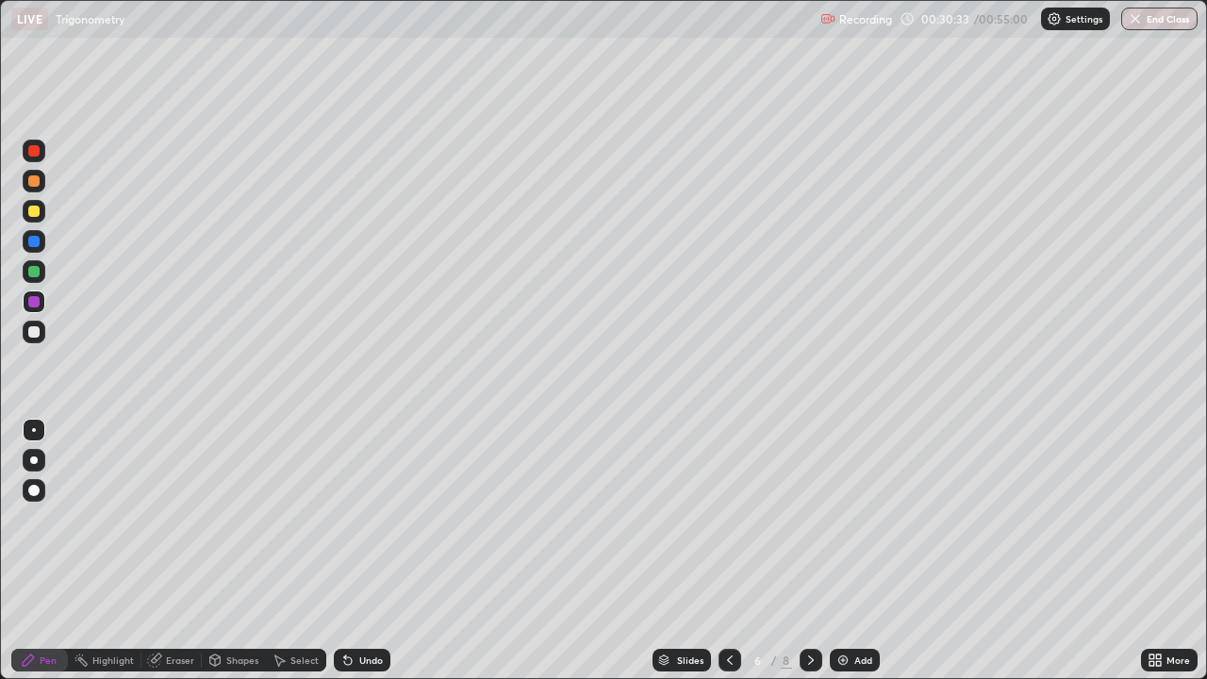
click at [33, 208] on div at bounding box center [33, 211] width 11 height 11
click at [176, 551] on div "Eraser" at bounding box center [180, 659] width 28 height 9
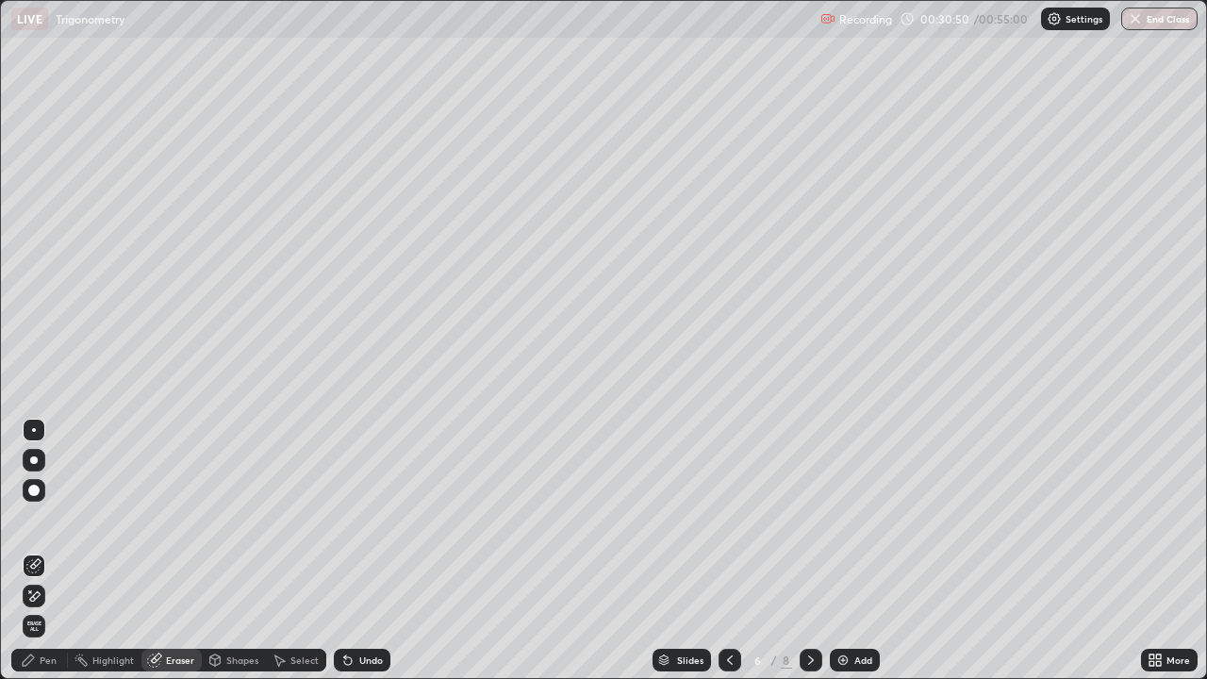
click at [45, 551] on div "Pen" at bounding box center [39, 660] width 57 height 23
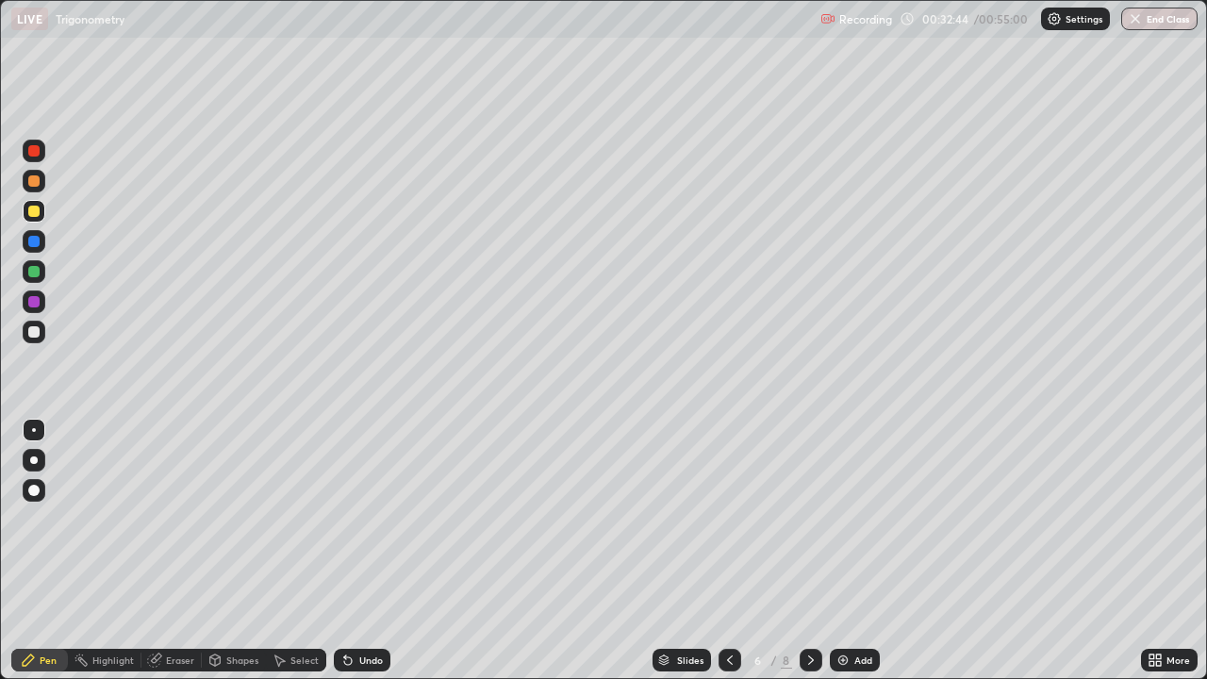
click at [178, 551] on div "Eraser" at bounding box center [180, 659] width 28 height 9
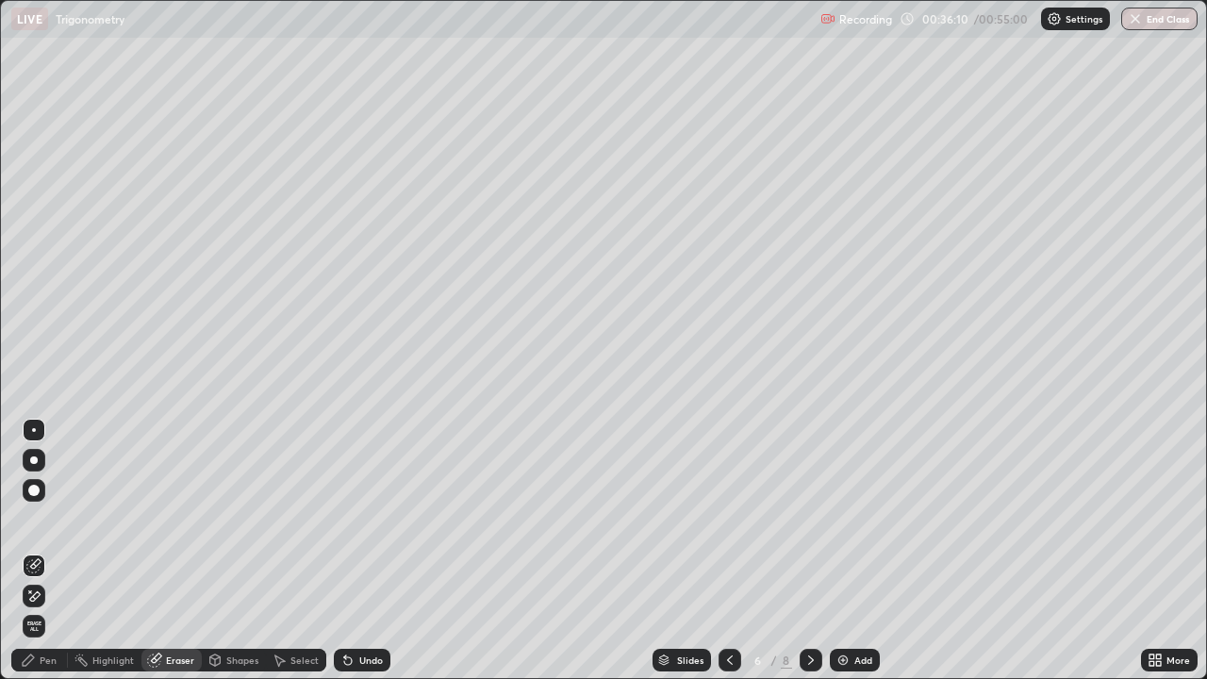
click at [32, 551] on icon at bounding box center [28, 660] width 11 height 11
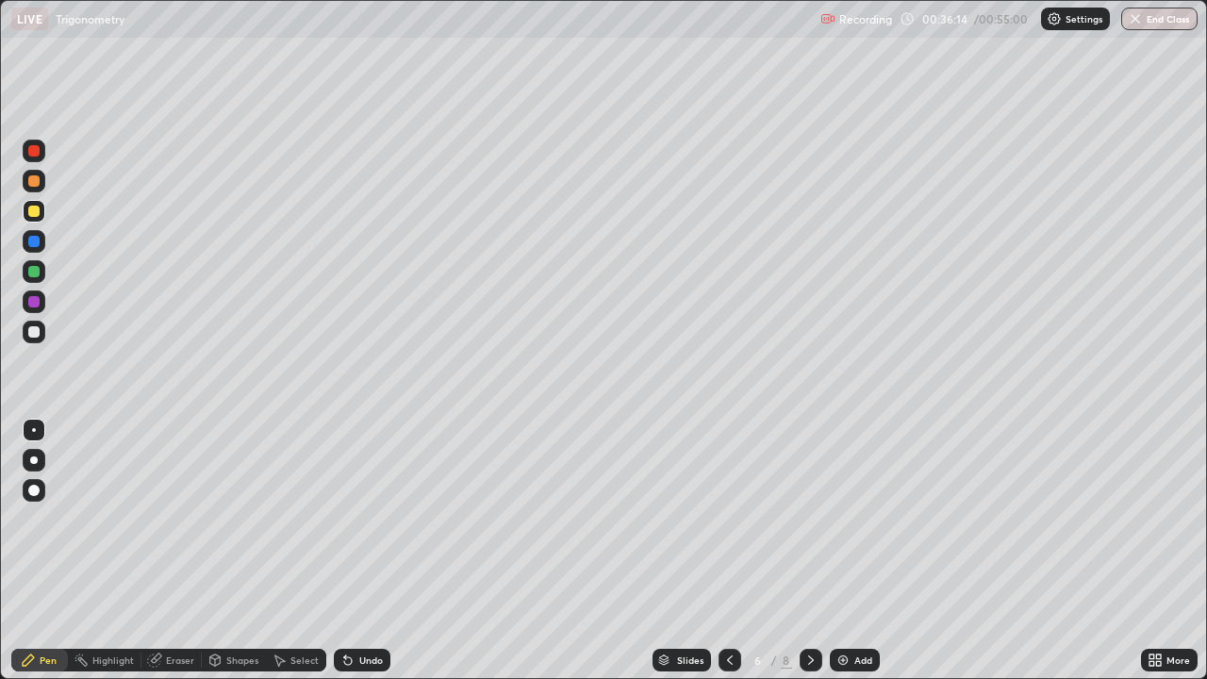
click at [295, 551] on div "Select" at bounding box center [304, 659] width 28 height 9
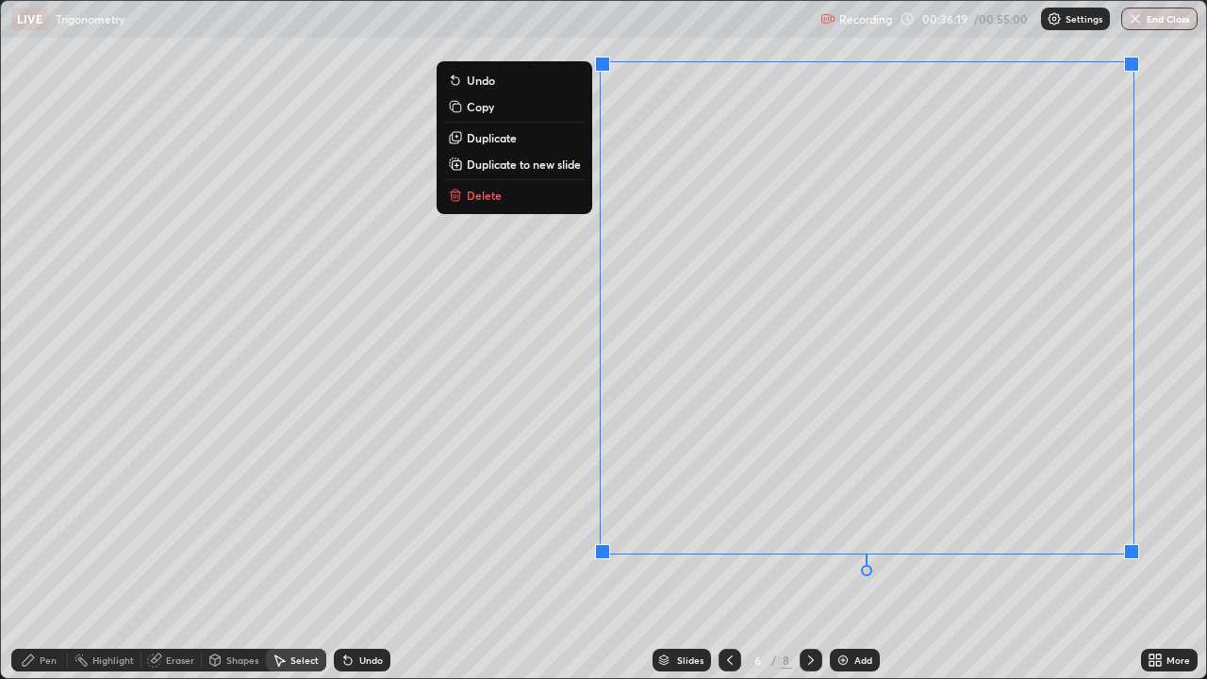
click at [489, 193] on p "Delete" at bounding box center [484, 195] width 35 height 15
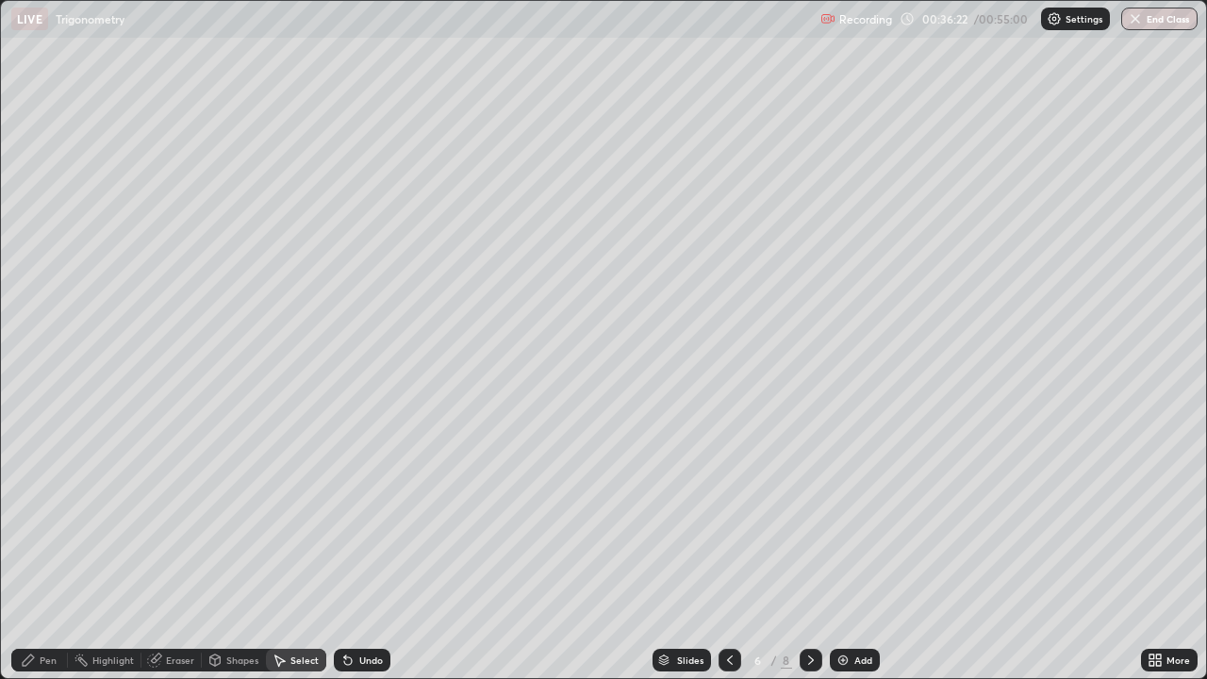
click at [176, 551] on div "Eraser" at bounding box center [180, 659] width 28 height 9
click at [41, 551] on div "Pen" at bounding box center [48, 659] width 17 height 9
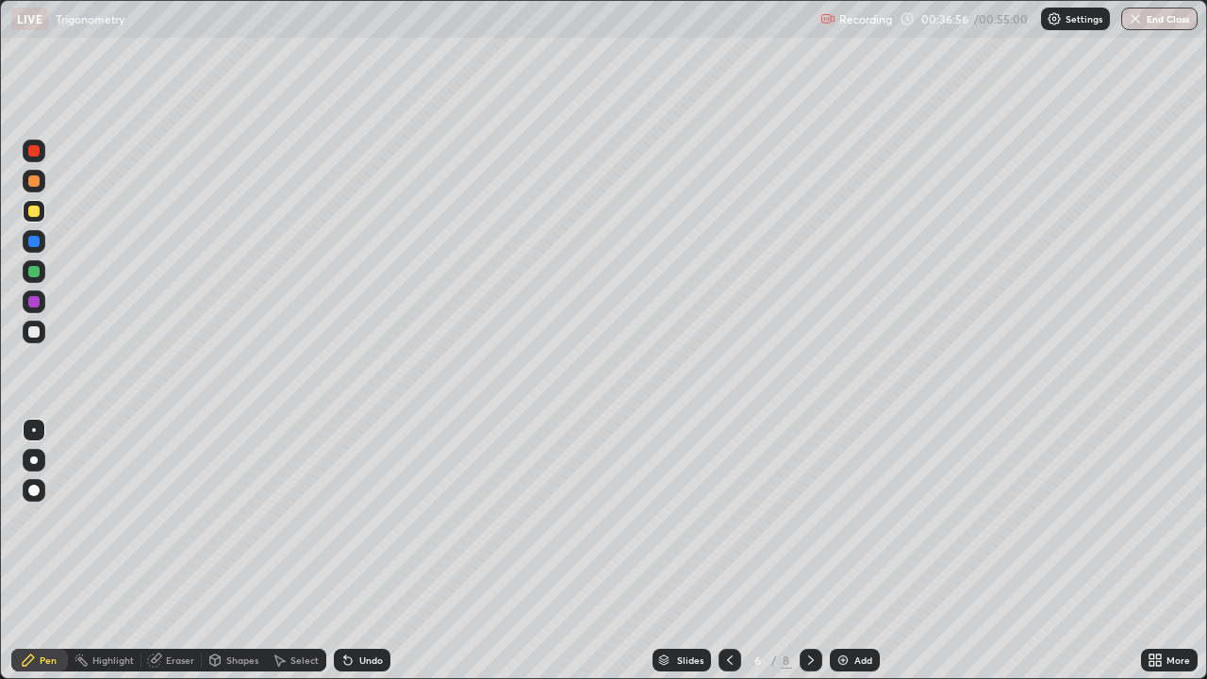
click at [174, 551] on div "Eraser" at bounding box center [171, 660] width 60 height 23
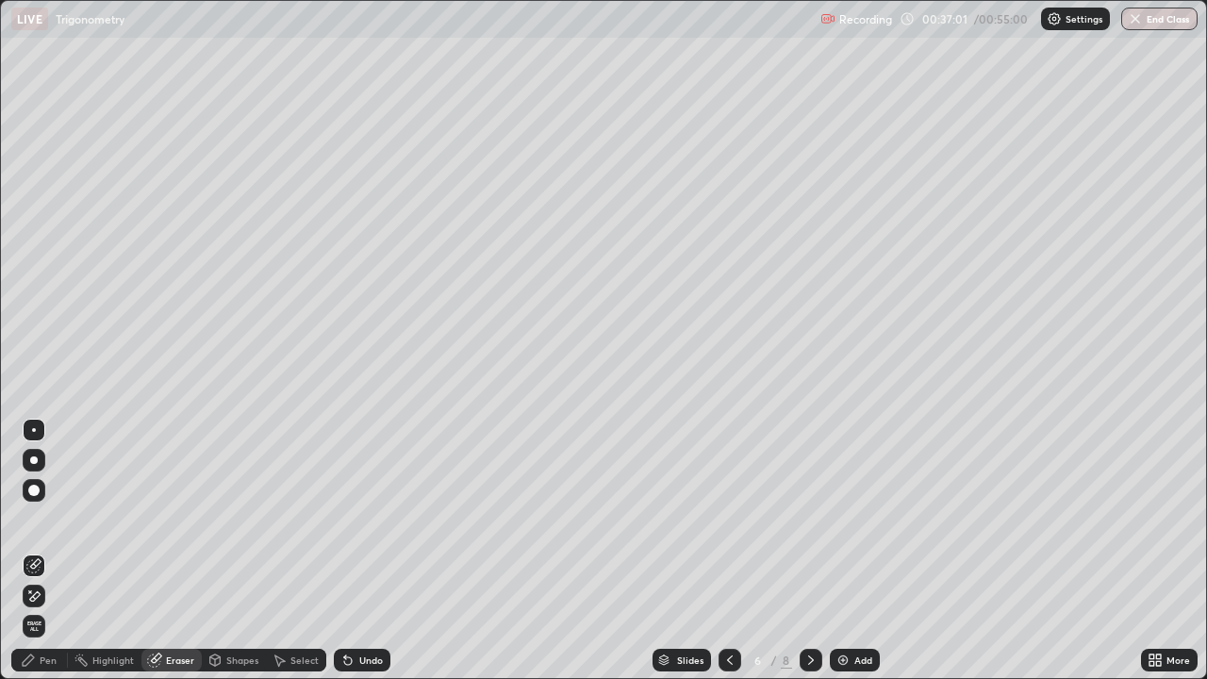
click at [44, 551] on div "Pen" at bounding box center [48, 659] width 17 height 9
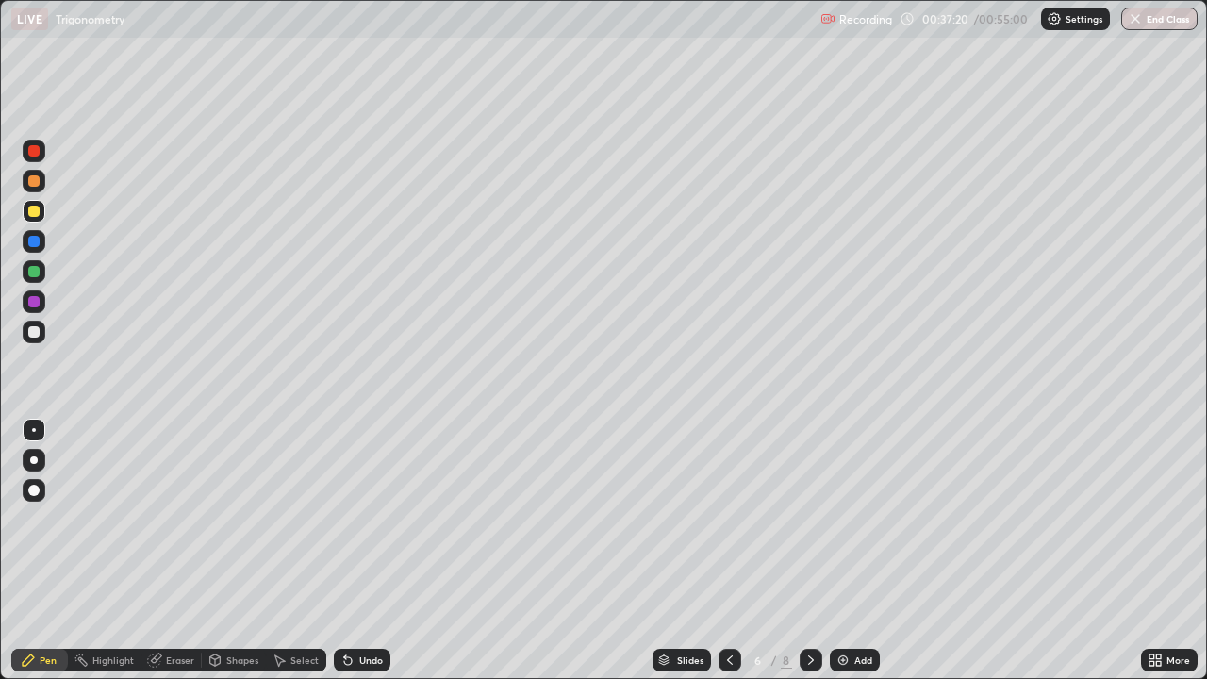
click at [179, 551] on div "Eraser" at bounding box center [180, 659] width 28 height 9
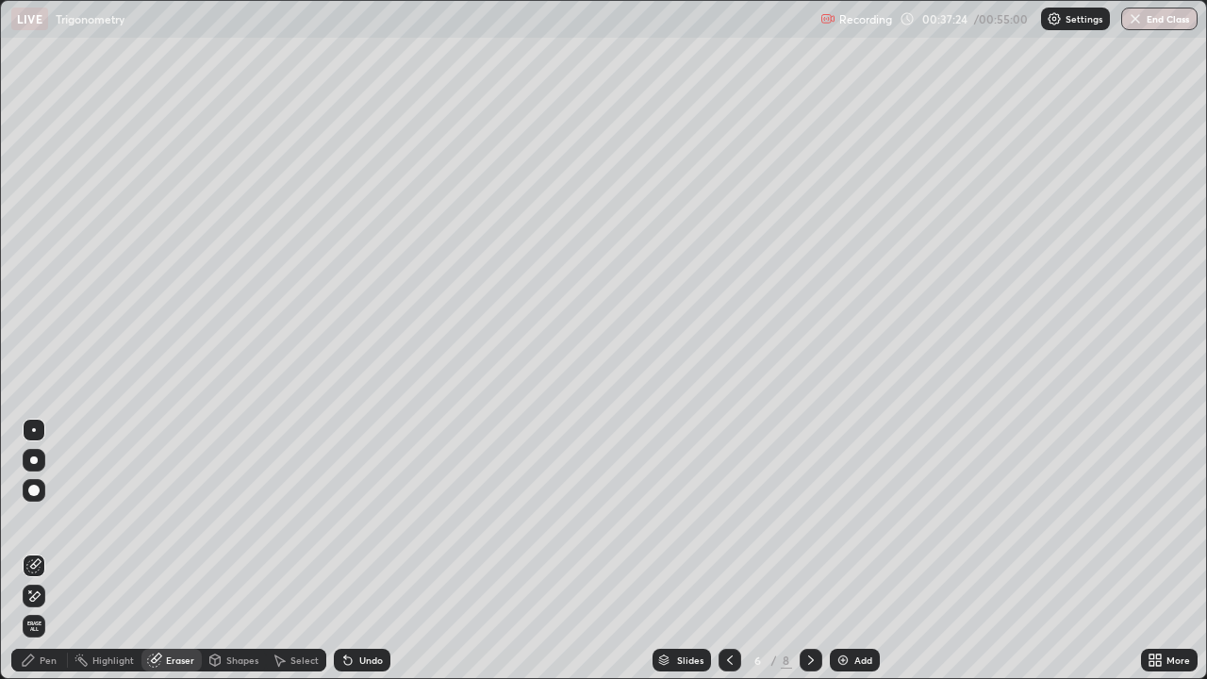
click at [44, 551] on div "Pen" at bounding box center [48, 659] width 17 height 9
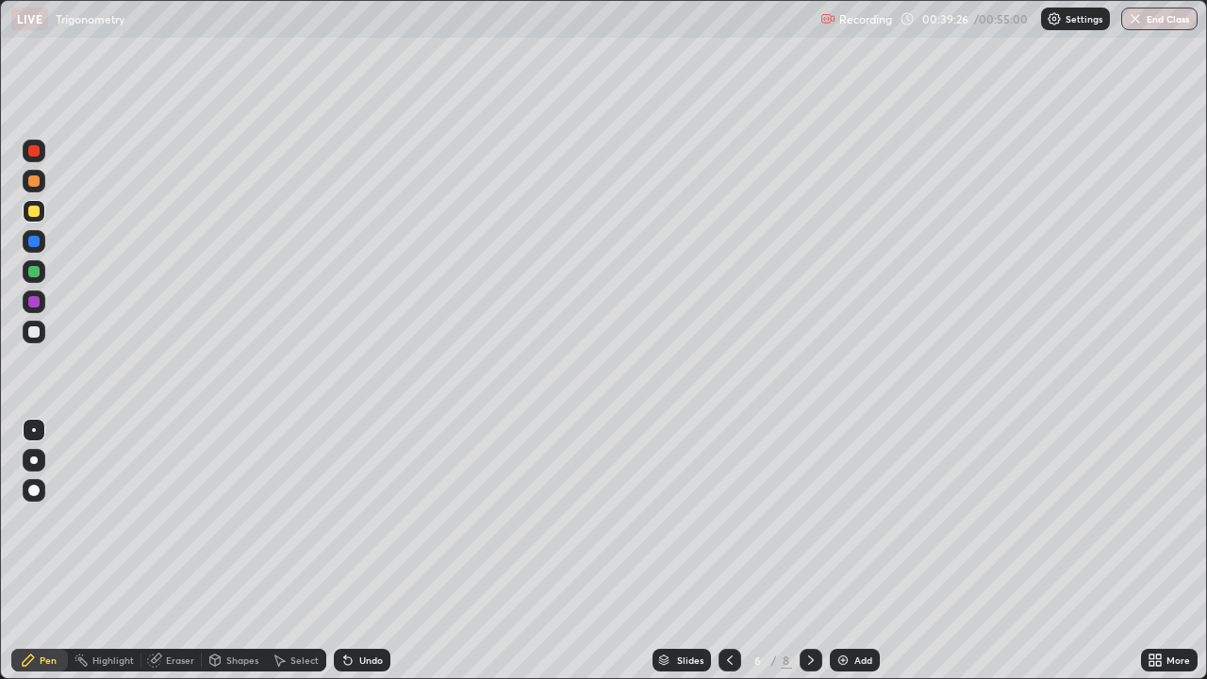
click at [180, 551] on div "Eraser" at bounding box center [180, 659] width 28 height 9
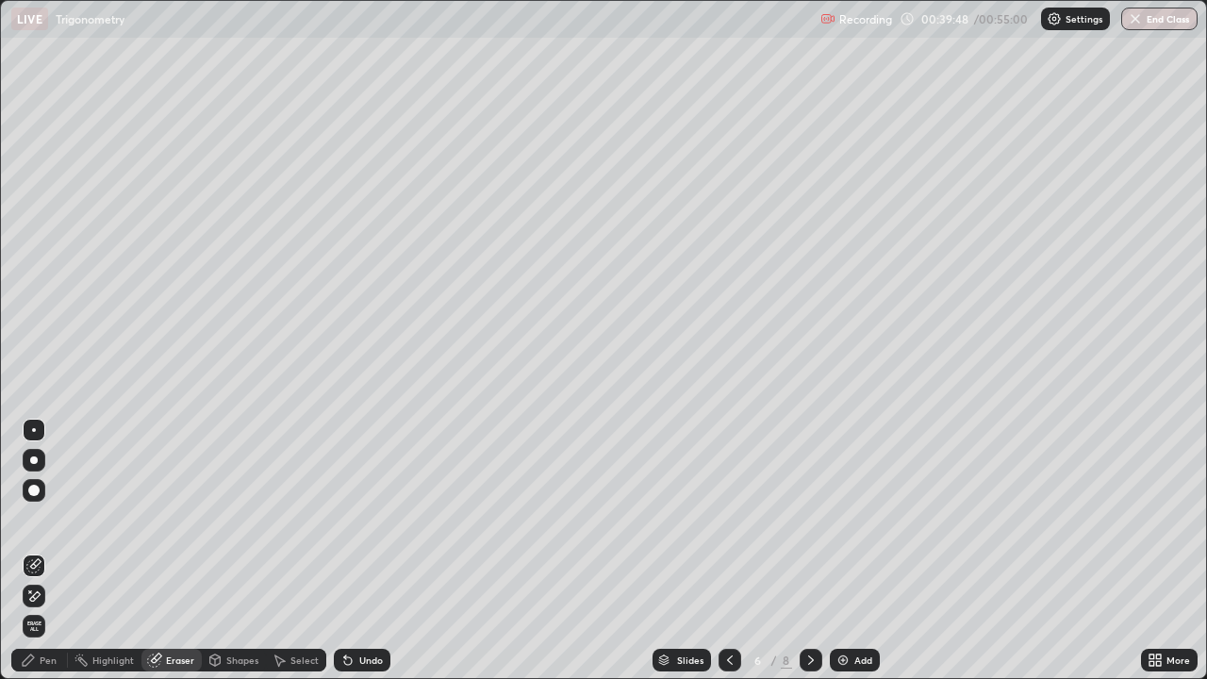
click at [46, 551] on div "Pen" at bounding box center [48, 659] width 17 height 9
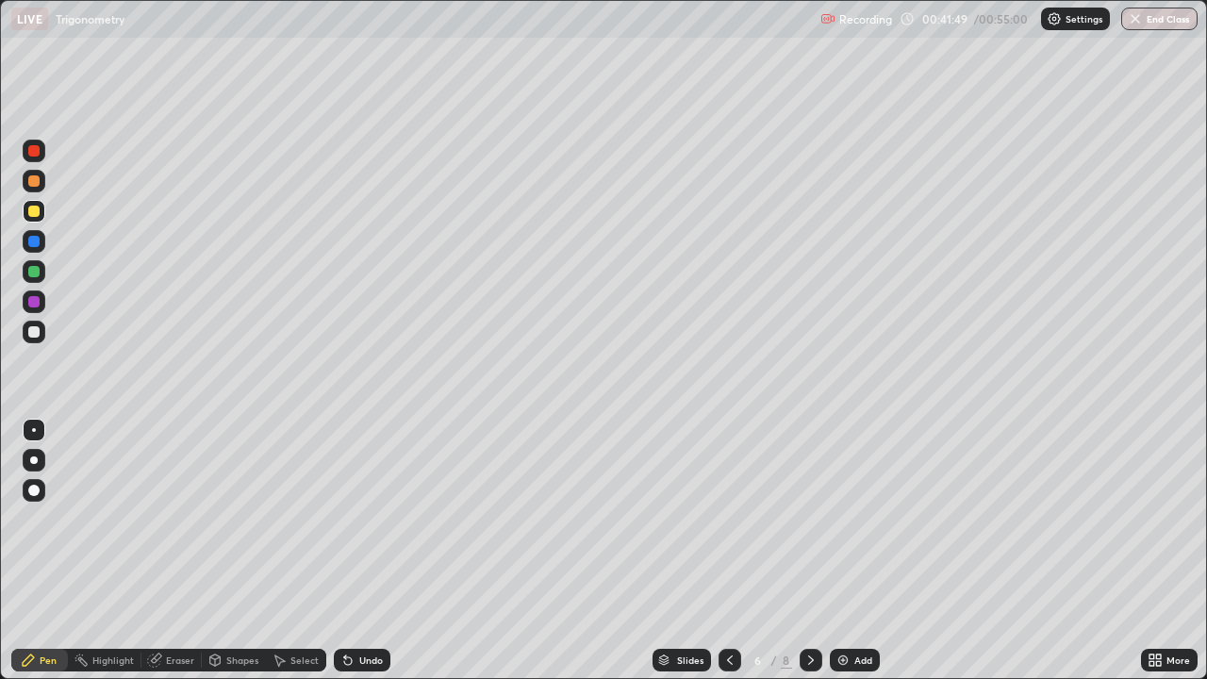
click at [848, 551] on img at bounding box center [843, 660] width 15 height 15
click at [243, 551] on div "Shapes" at bounding box center [234, 660] width 64 height 23
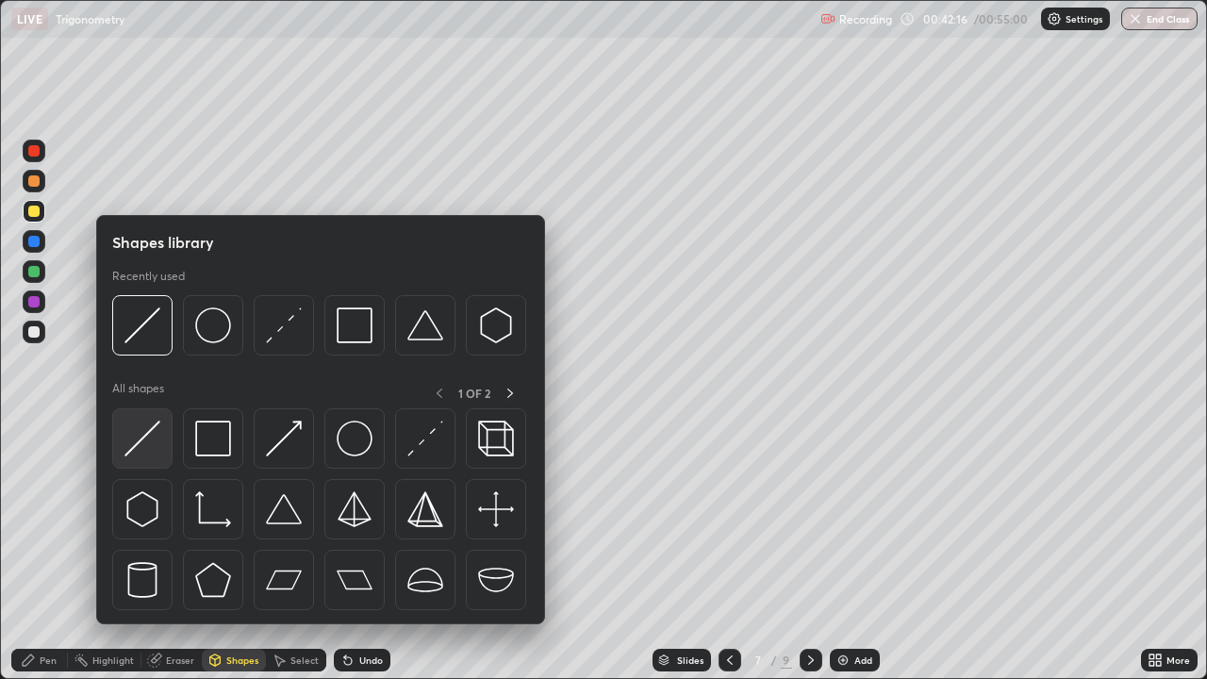
click at [150, 452] on img at bounding box center [142, 439] width 36 height 36
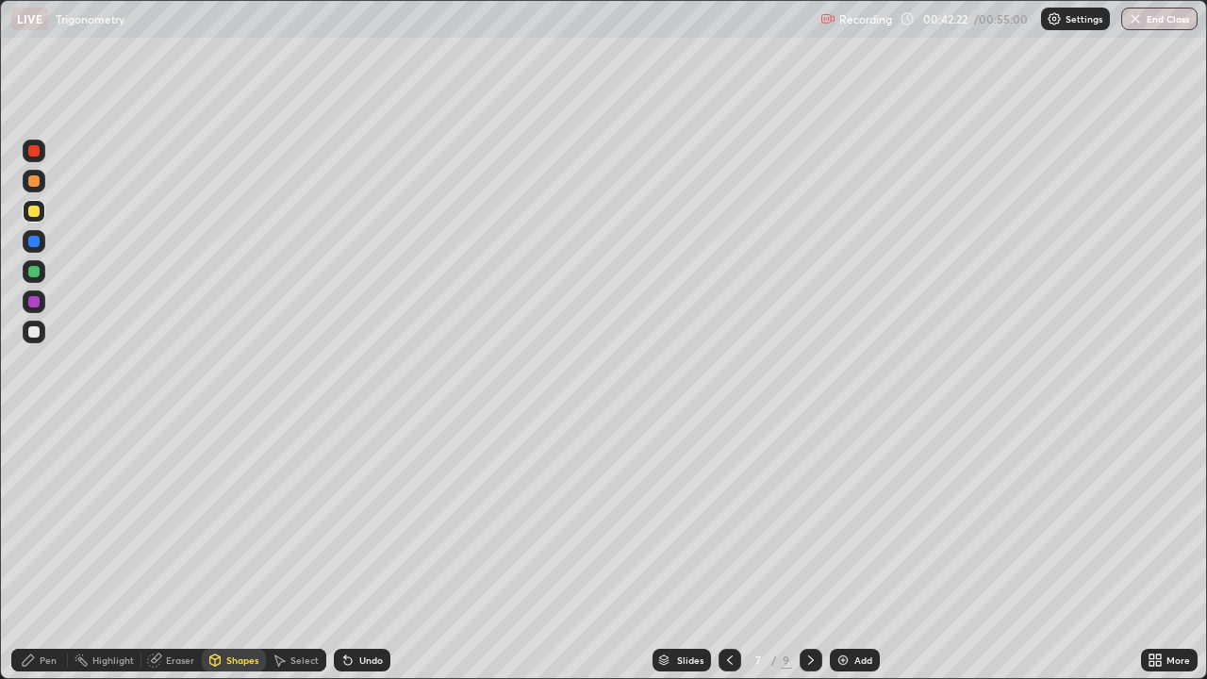
click at [47, 551] on div "Pen" at bounding box center [48, 659] width 17 height 9
click at [216, 551] on icon at bounding box center [215, 660] width 10 height 11
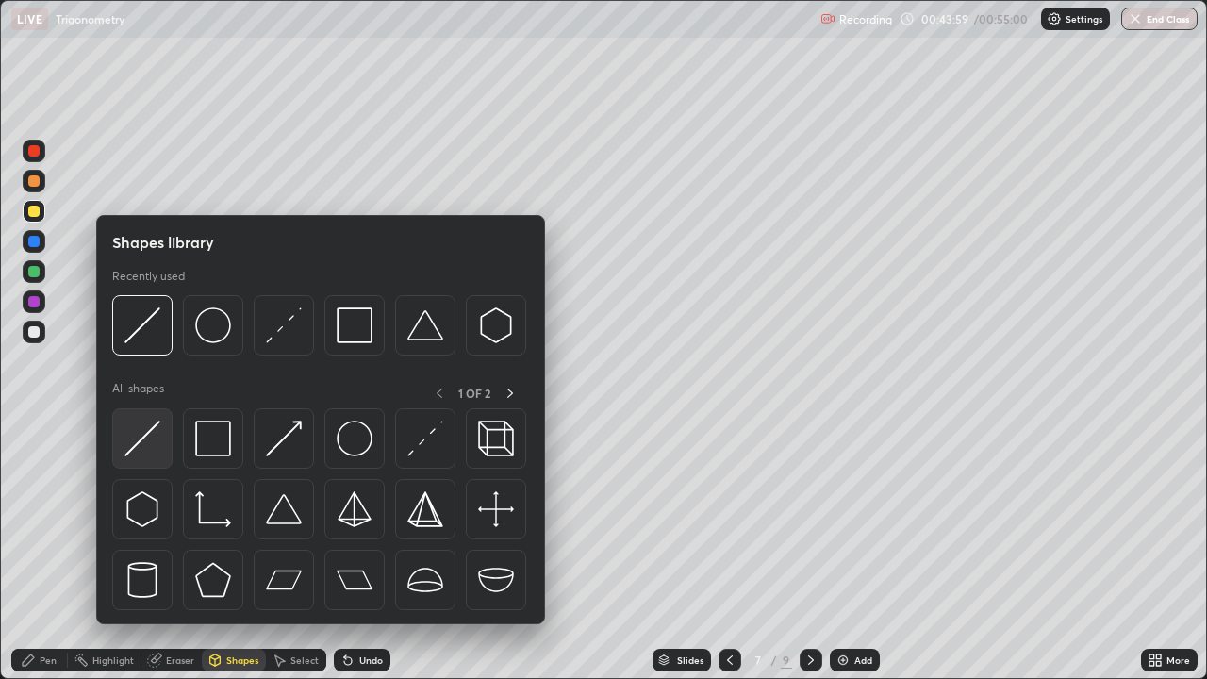
click at [152, 456] on img at bounding box center [142, 439] width 36 height 36
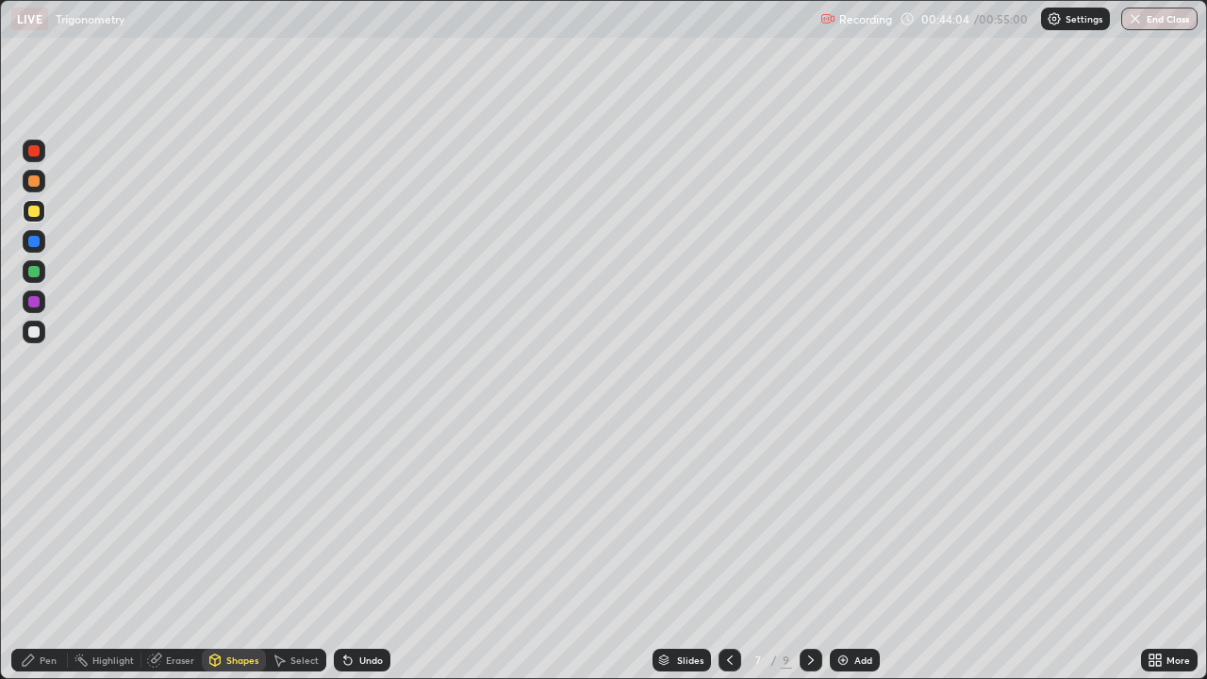
click at [44, 551] on div "Pen" at bounding box center [48, 659] width 17 height 9
click at [176, 551] on div "Eraser" at bounding box center [180, 659] width 28 height 9
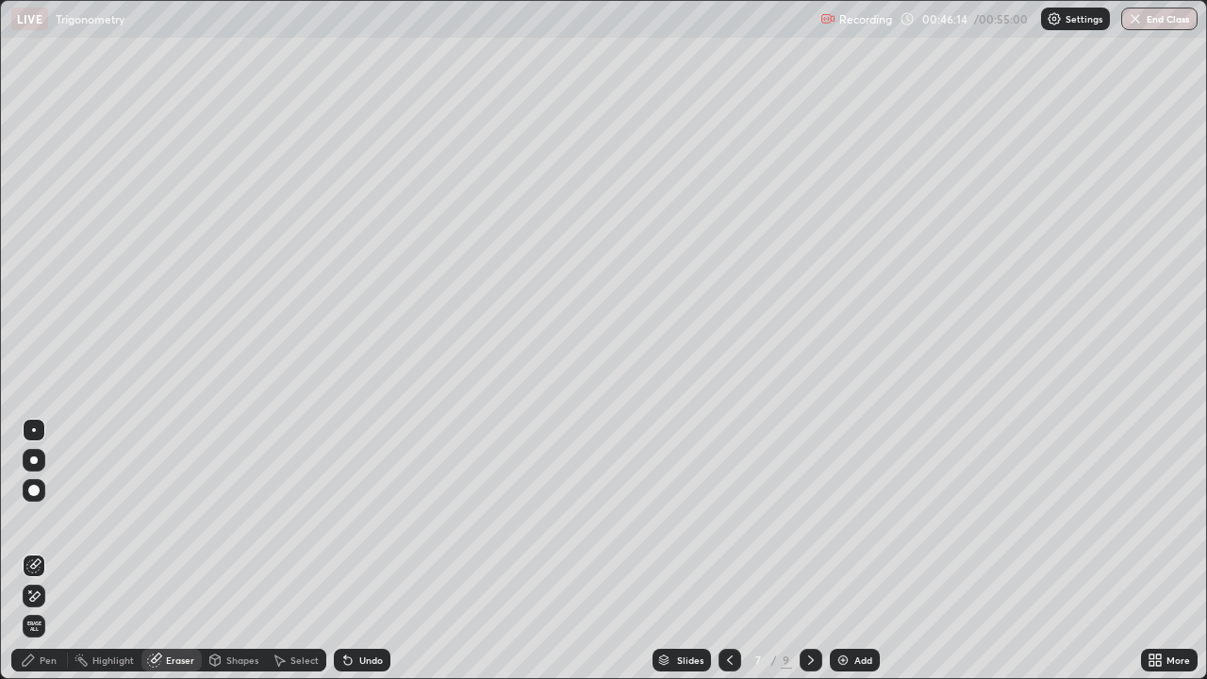
click at [48, 551] on div "Pen" at bounding box center [48, 659] width 17 height 9
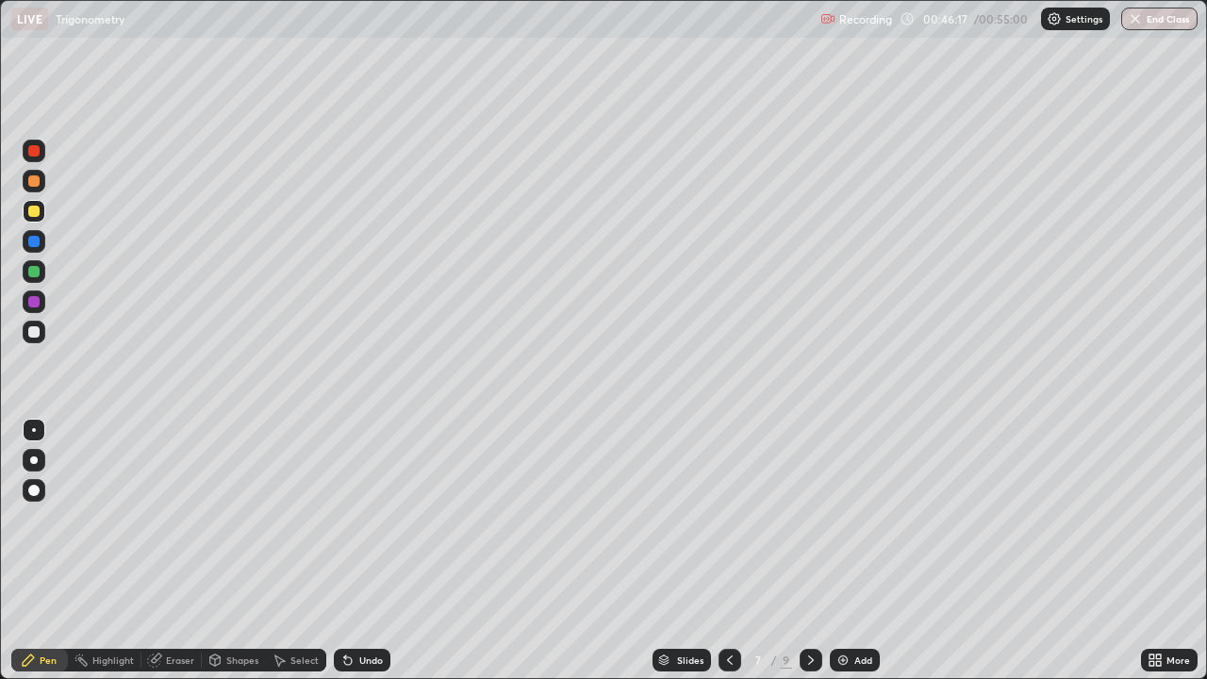
click at [184, 551] on div "Eraser" at bounding box center [171, 660] width 60 height 23
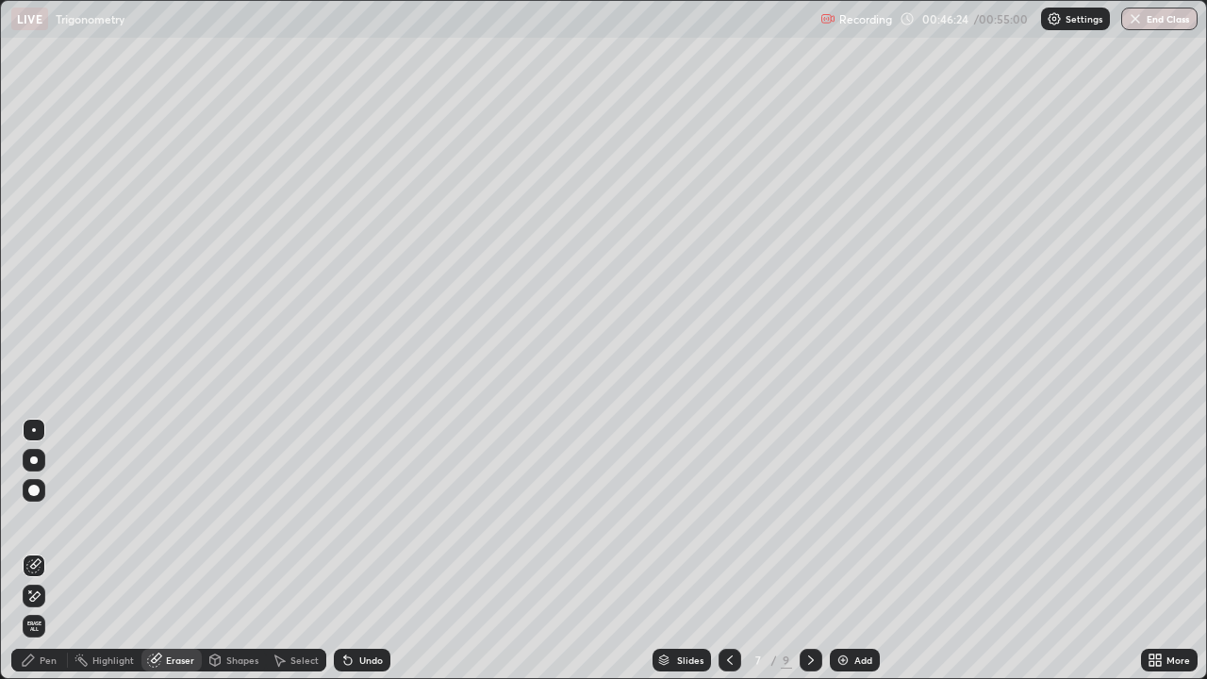
click at [236, 551] on div "Shapes" at bounding box center [242, 659] width 32 height 9
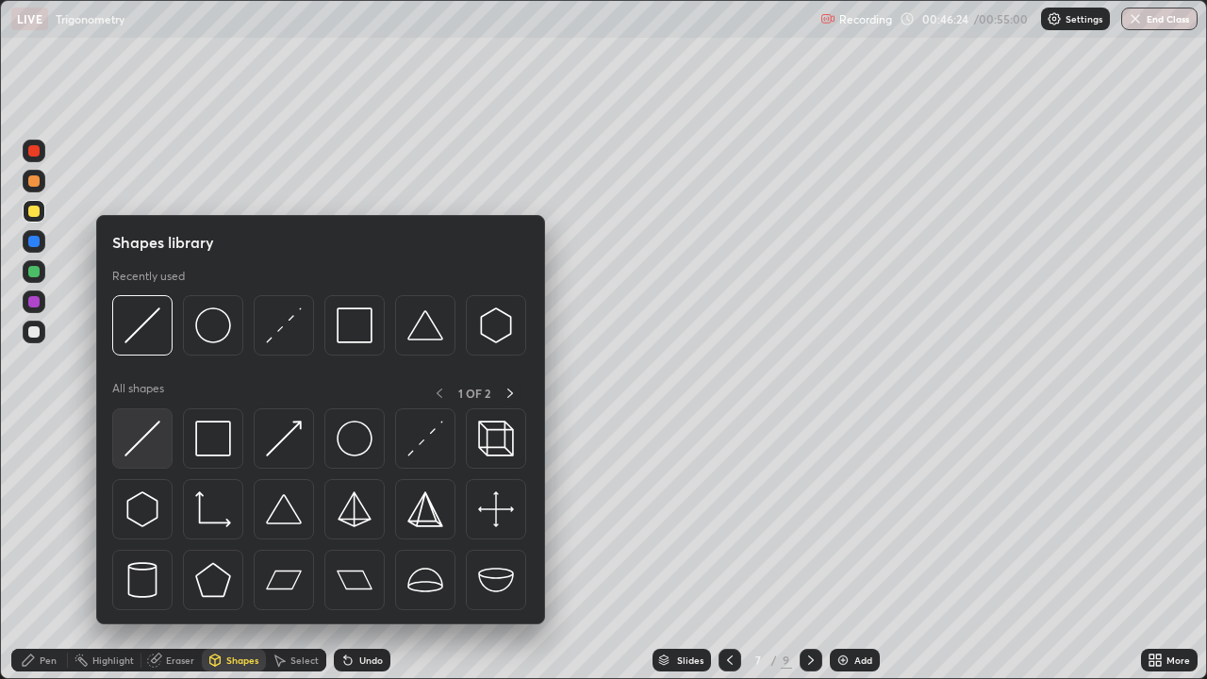
click at [142, 449] on img at bounding box center [142, 439] width 36 height 36
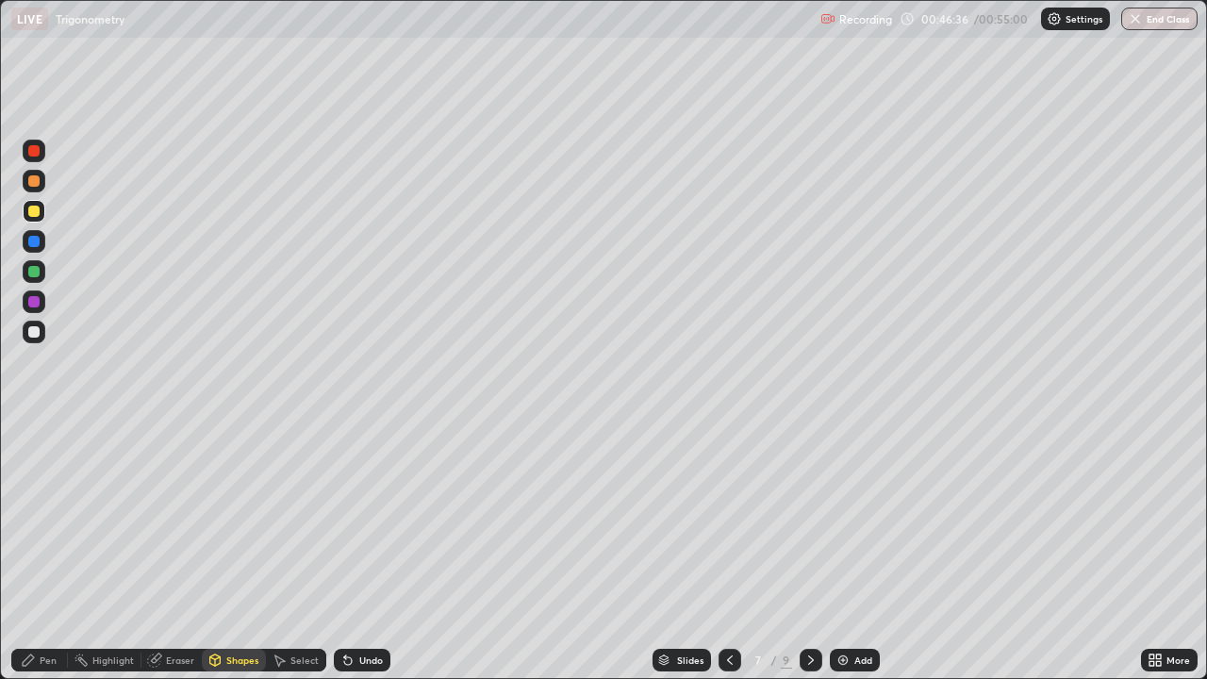
click at [41, 551] on div "Pen" at bounding box center [39, 660] width 57 height 23
click at [37, 152] on div at bounding box center [33, 150] width 11 height 11
click at [181, 551] on div "Eraser" at bounding box center [180, 659] width 28 height 9
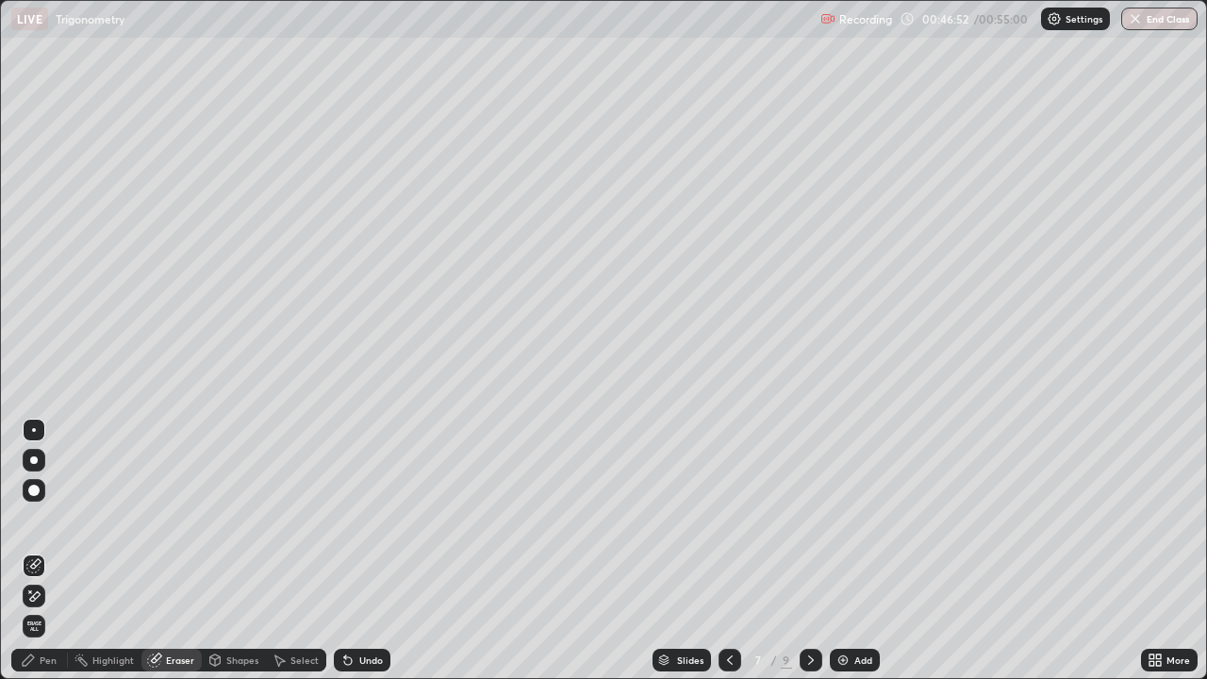
click at [231, 551] on div "Shapes" at bounding box center [242, 659] width 32 height 9
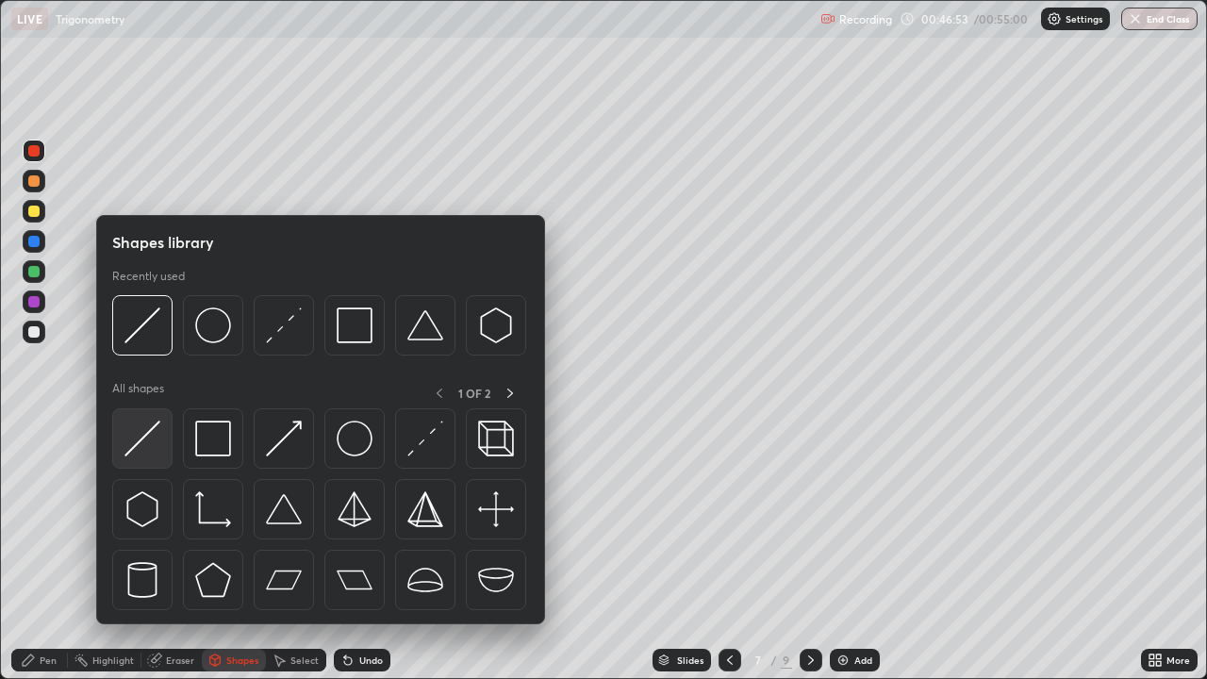
click at [138, 440] on img at bounding box center [142, 439] width 36 height 36
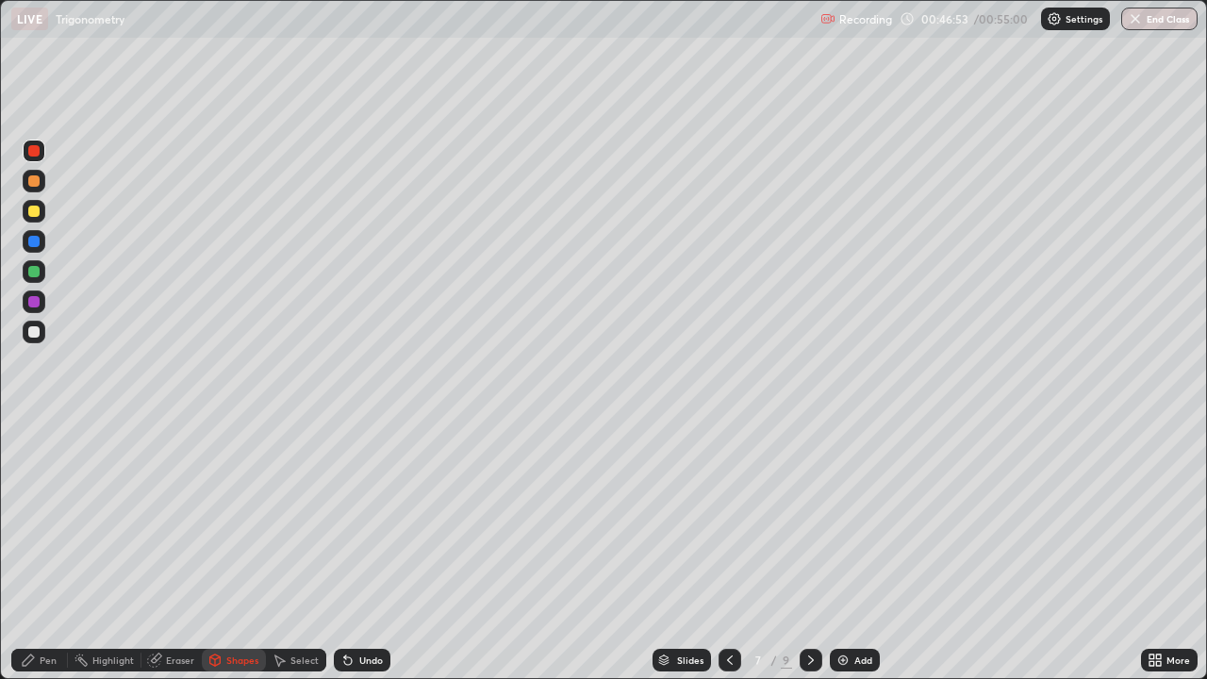
click at [38, 311] on div at bounding box center [34, 301] width 23 height 23
click at [46, 551] on div "Pen" at bounding box center [48, 659] width 17 height 9
click at [241, 551] on div "Shapes" at bounding box center [242, 659] width 32 height 9
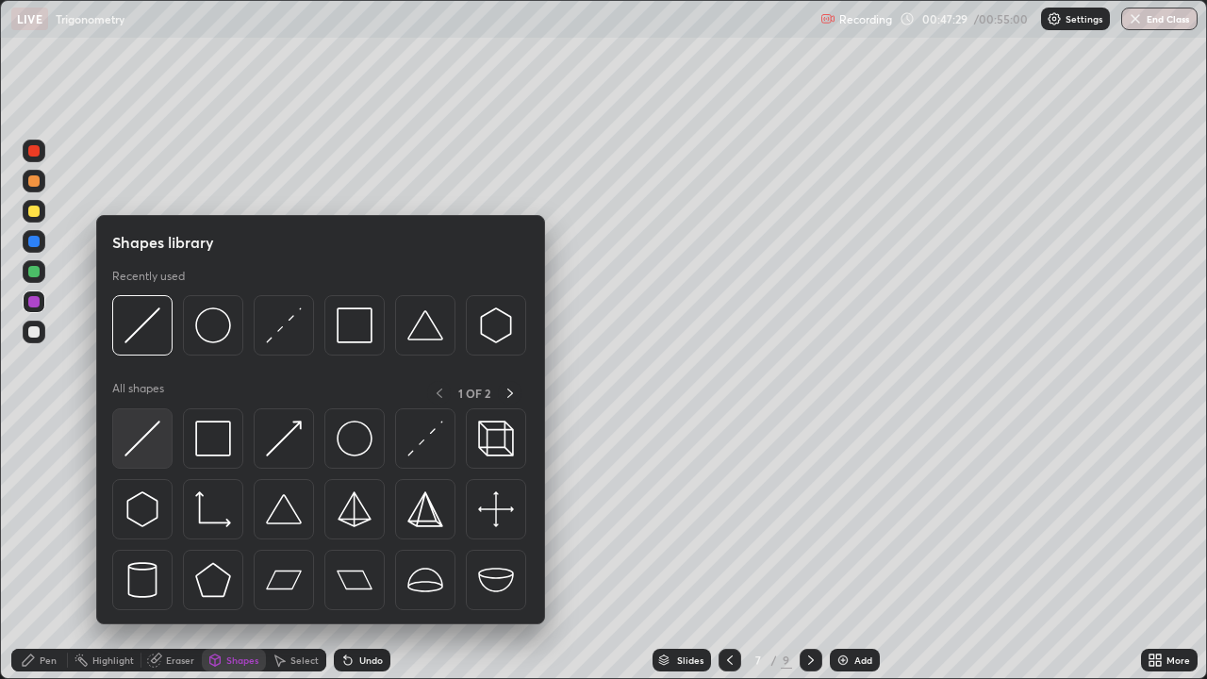
click at [143, 439] on img at bounding box center [142, 439] width 36 height 36
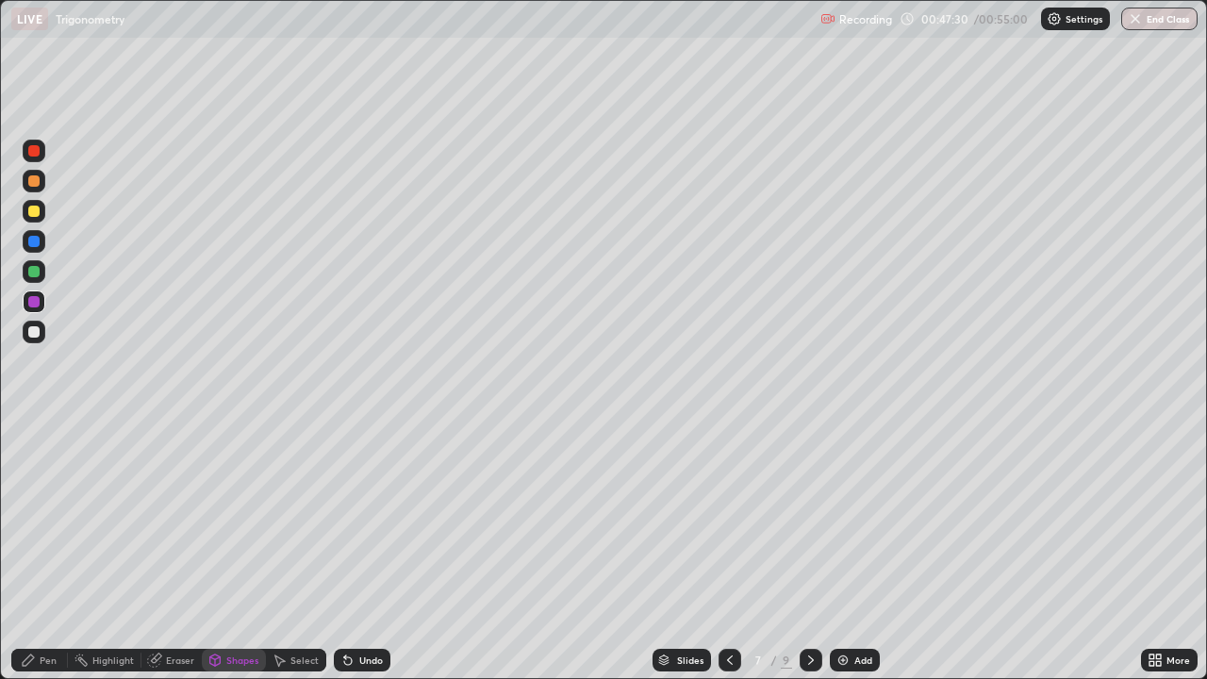
click at [34, 179] on div at bounding box center [33, 180] width 11 height 11
click at [1155, 14] on button "End Class" at bounding box center [1159, 19] width 76 height 23
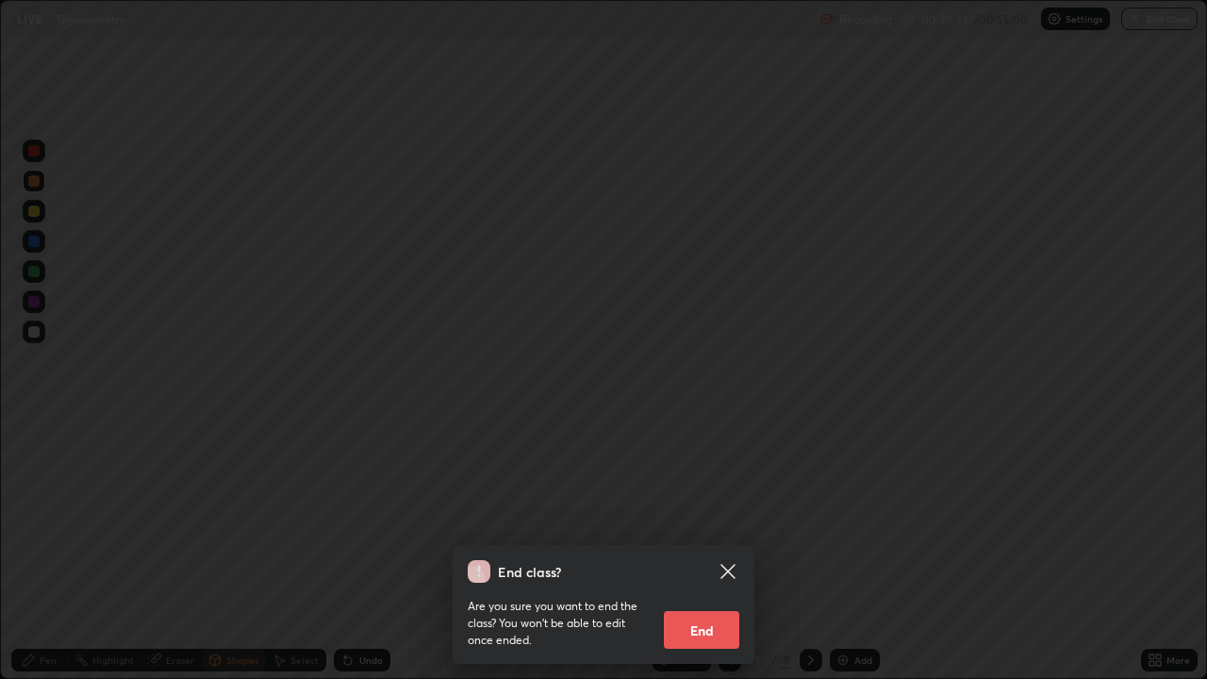
click at [714, 551] on button "End" at bounding box center [701, 630] width 75 height 38
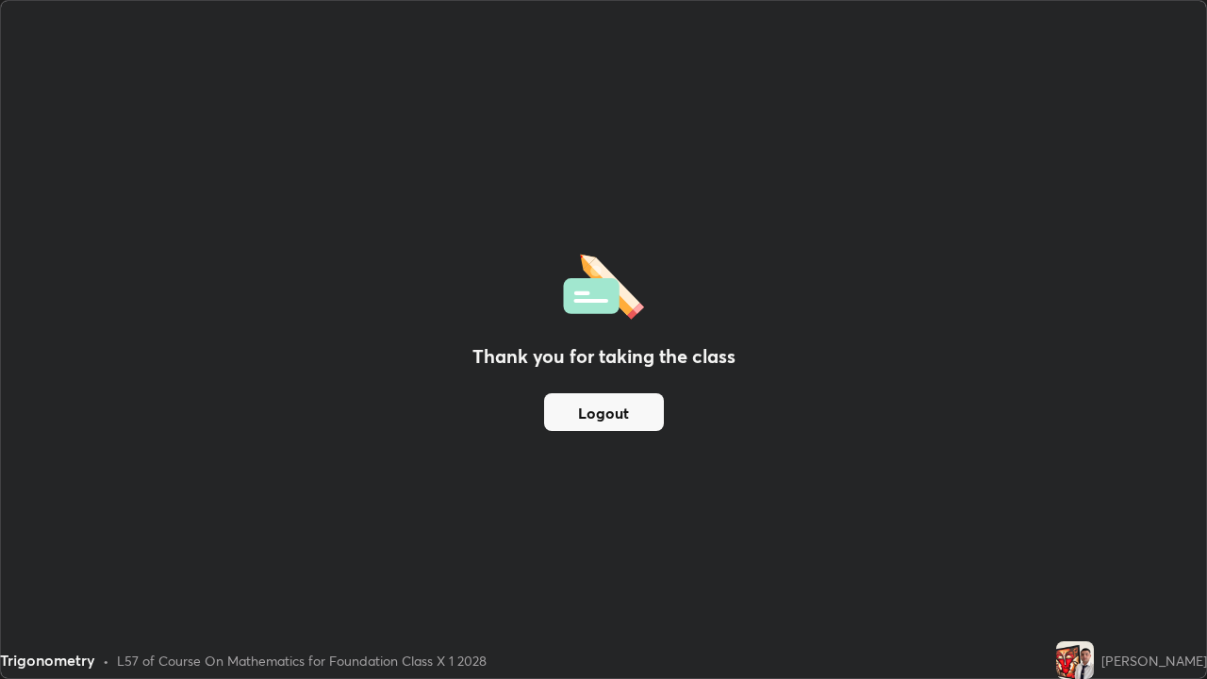
click at [628, 411] on button "Logout" at bounding box center [604, 412] width 120 height 38
